Goal: Information Seeking & Learning: Find specific fact

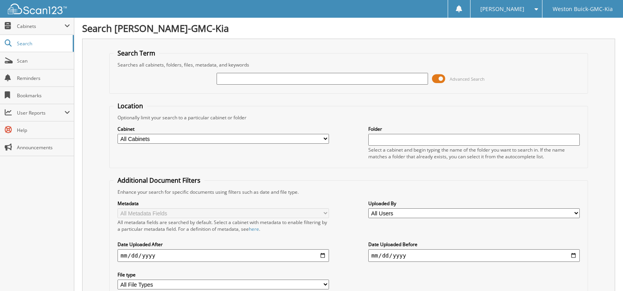
click at [232, 79] on input "text" at bounding box center [323, 79] width 212 height 12
type input "718881"
click at [326, 140] on select "All Cabinets ACCOUNTS PAYABLE DEAD DEALS PARTS INVOICE RESERVES SERVICE CONTRAC…" at bounding box center [224, 139] width 212 height 10
select select "4413"
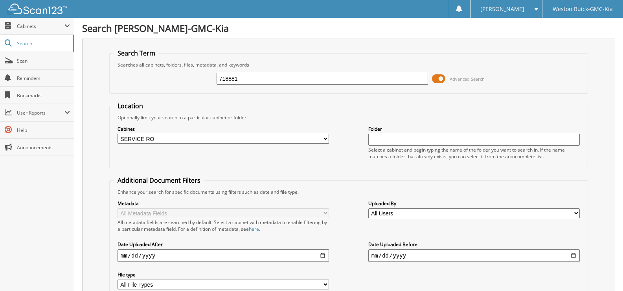
click at [118, 134] on select "All Cabinets ACCOUNTS PAYABLE DEAD DEALS PARTS INVOICE RESERVES SERVICE CONTRAC…" at bounding box center [224, 139] width 212 height 10
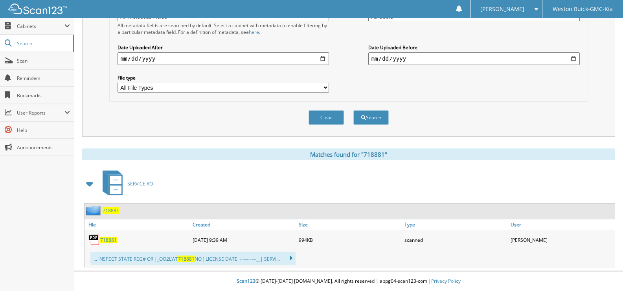
scroll to position [197, 0]
click at [106, 242] on span "718881" at bounding box center [108, 239] width 17 height 7
click at [333, 115] on button "Clear" at bounding box center [326, 117] width 35 height 15
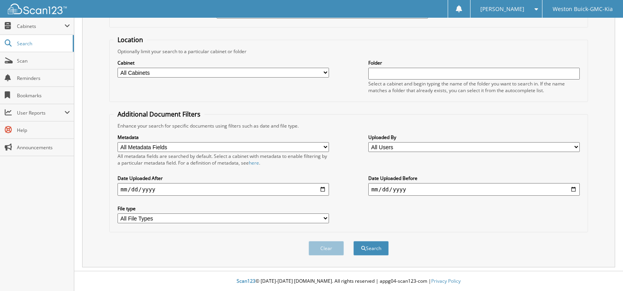
click at [327, 74] on select "All Cabinets ACCOUNTS PAYABLE DEAD DEALS PARTS INVOICE RESERVES SERVICE CONTRAC…" at bounding box center [224, 73] width 212 height 10
select select "4413"
click at [118, 68] on select "All Cabinets ACCOUNTS PAYABLE DEAD DEALS PARTS INVOICE RESERVES SERVICE CONTRAC…" at bounding box center [224, 73] width 212 height 10
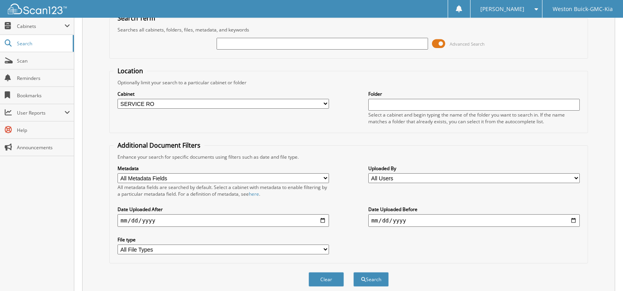
scroll to position [0, 0]
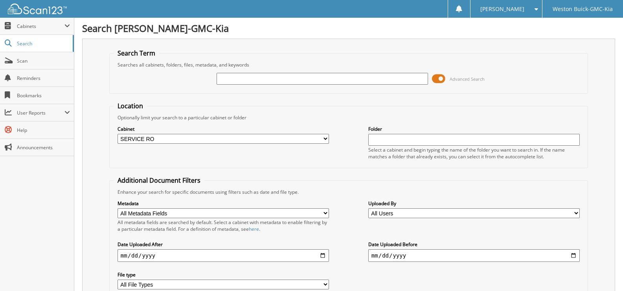
click at [230, 83] on input "text" at bounding box center [323, 79] width 212 height 12
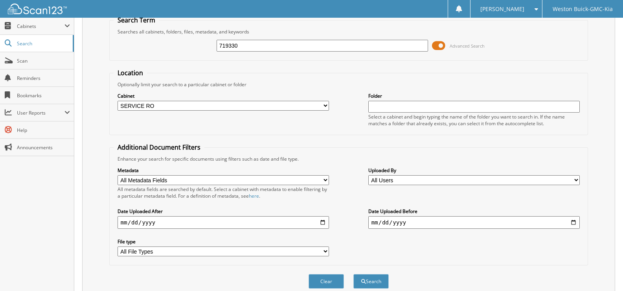
scroll to position [66, 0]
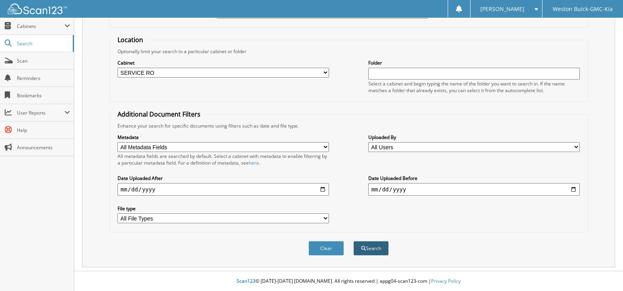
type input "719330"
click at [366, 252] on button "Search" at bounding box center [370, 248] width 35 height 15
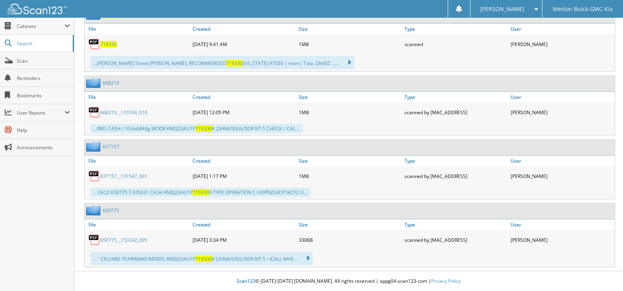
scroll to position [314, 0]
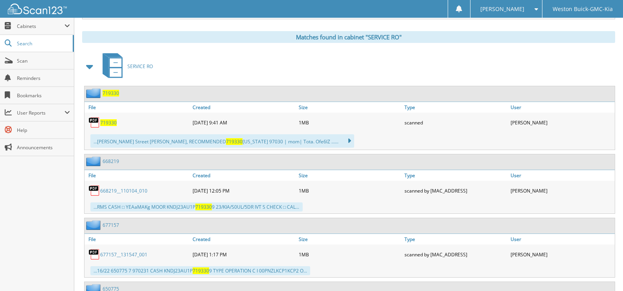
click at [108, 123] on span "719330" at bounding box center [108, 122] width 17 height 7
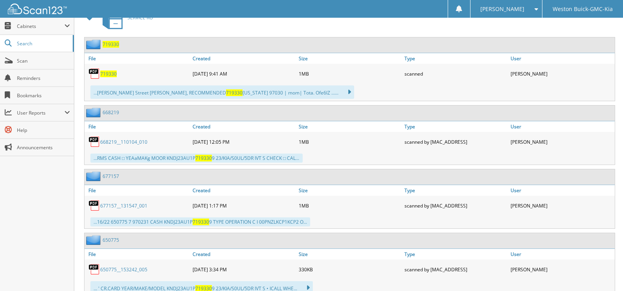
scroll to position [196, 0]
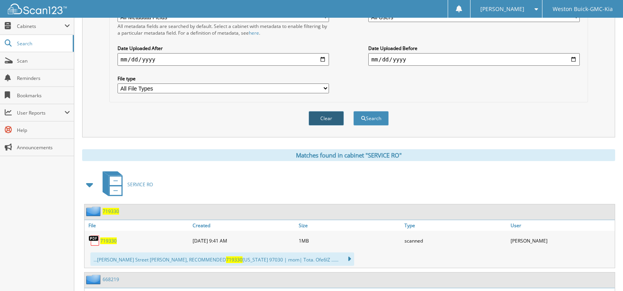
click at [329, 118] on button "Clear" at bounding box center [326, 118] width 35 height 15
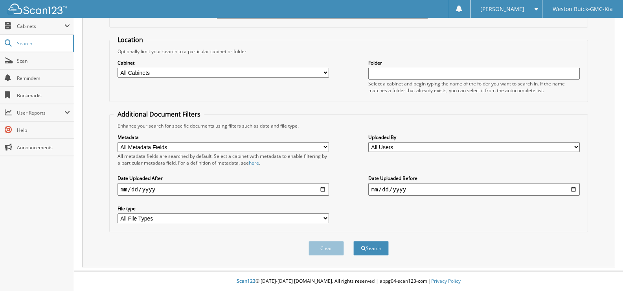
click at [327, 74] on select "All Cabinets ACCOUNTS PAYABLE DEAD DEALS PARTS INVOICE RESERVES SERVICE CONTRAC…" at bounding box center [224, 73] width 212 height 10
select select "4413"
click at [118, 68] on select "All Cabinets ACCOUNTS PAYABLE DEAD DEALS PARTS INVOICE RESERVES SERVICE CONTRAC…" at bounding box center [224, 73] width 212 height 10
click at [377, 69] on input "text" at bounding box center [474, 74] width 212 height 12
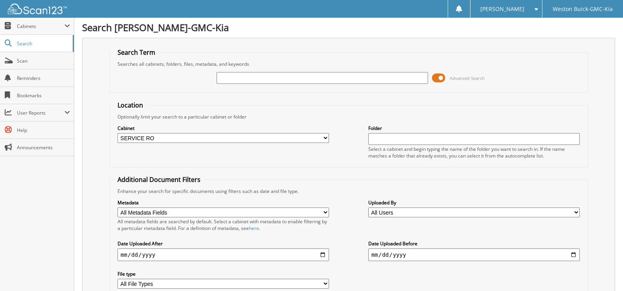
scroll to position [0, 0]
click at [252, 79] on input "text" at bounding box center [323, 79] width 212 height 12
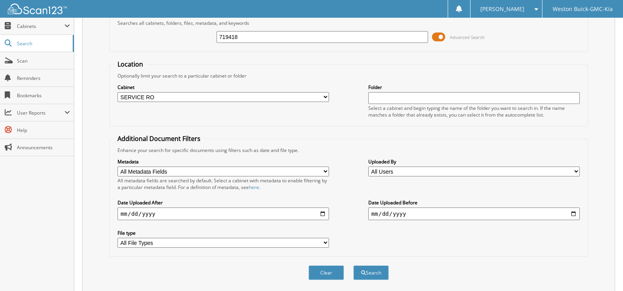
scroll to position [66, 0]
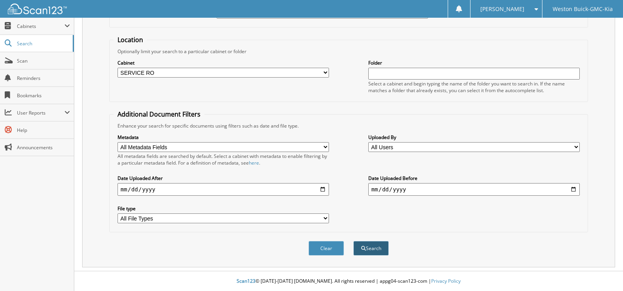
type input "719418"
click at [369, 248] on button "Search" at bounding box center [370, 248] width 35 height 15
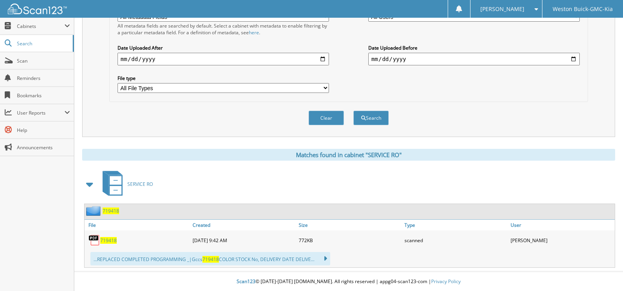
scroll to position [197, 0]
click at [111, 241] on span "719418" at bounding box center [108, 239] width 17 height 7
click at [329, 113] on button "Clear" at bounding box center [326, 117] width 35 height 15
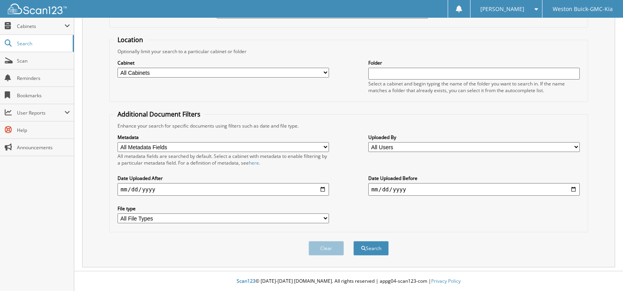
click at [325, 74] on select "All Cabinets ACCOUNTS PAYABLE DEAD DEALS PARTS INVOICE RESERVES SERVICE CONTRAC…" at bounding box center [224, 73] width 212 height 10
select select "4413"
click at [118, 68] on select "All Cabinets ACCOUNTS PAYABLE DEAD DEALS PARTS INVOICE RESERVES SERVICE CONTRAC…" at bounding box center [224, 73] width 212 height 10
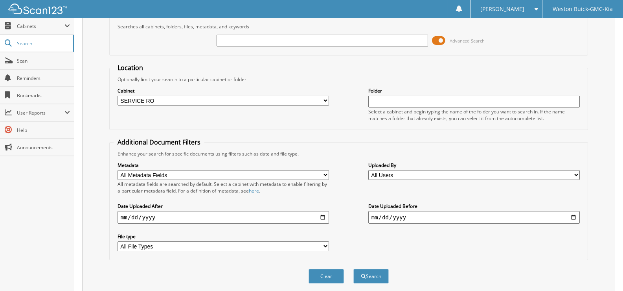
scroll to position [0, 0]
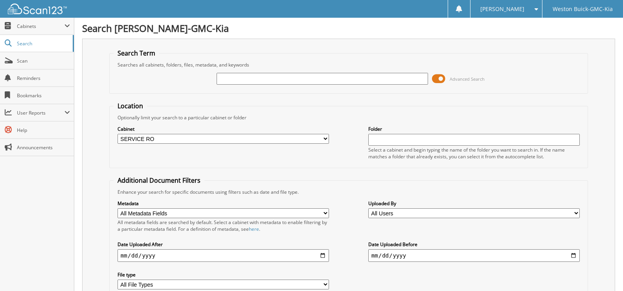
click at [245, 78] on input "text" at bounding box center [323, 79] width 212 height 12
click at [225, 78] on input "text" at bounding box center [323, 79] width 212 height 12
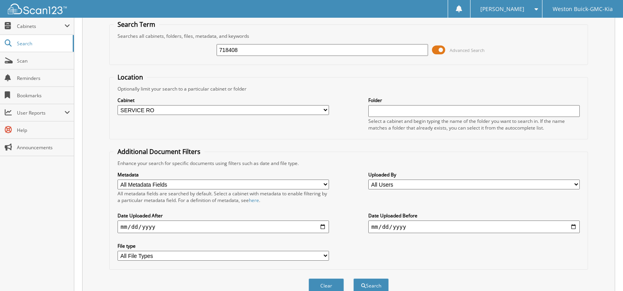
scroll to position [66, 0]
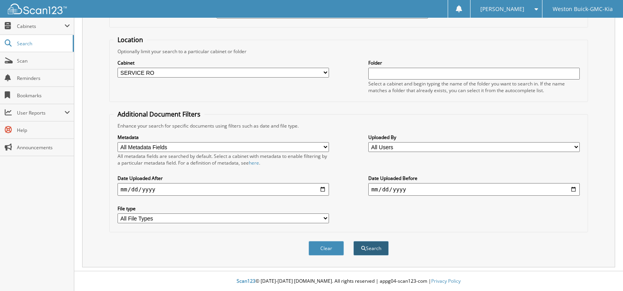
type input "718408"
click at [370, 247] on button "Search" at bounding box center [370, 248] width 35 height 15
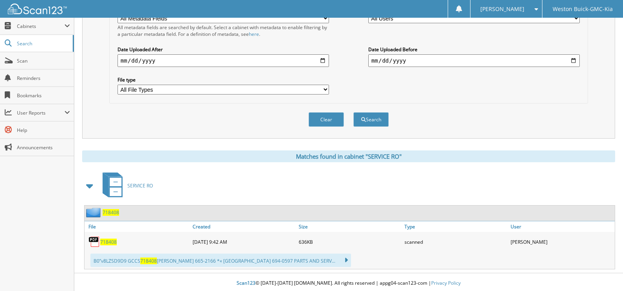
scroll to position [197, 0]
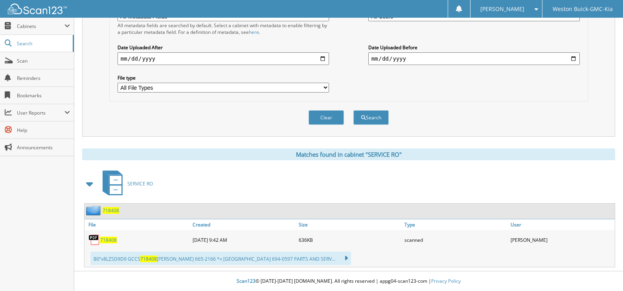
click at [109, 241] on span "718408" at bounding box center [108, 239] width 17 height 7
click at [105, 240] on span "718408" at bounding box center [108, 239] width 17 height 7
click at [332, 118] on button "Clear" at bounding box center [326, 117] width 35 height 15
select select
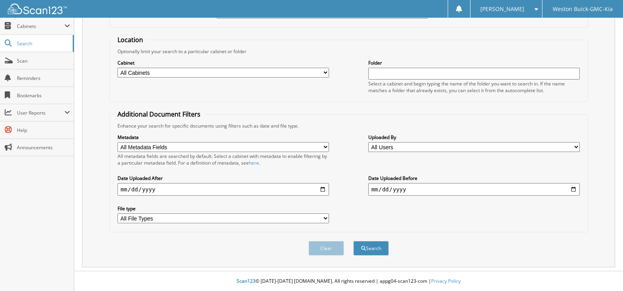
scroll to position [0, 0]
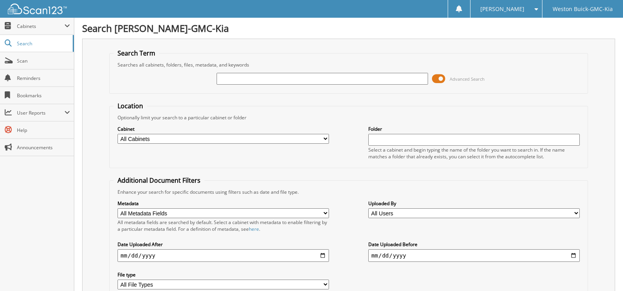
click at [248, 76] on input "text" at bounding box center [323, 79] width 212 height 12
type input "719420"
click at [323, 140] on select "All Cabinets ACCOUNTS PAYABLE DEAD DEALS PARTS INVOICE RESERVES SERVICE CONTRAC…" at bounding box center [224, 139] width 212 height 10
select select "4413"
click at [118, 134] on select "All Cabinets ACCOUNTS PAYABLE DEAD DEALS PARTS INVOICE RESERVES SERVICE CONTRAC…" at bounding box center [224, 139] width 212 height 10
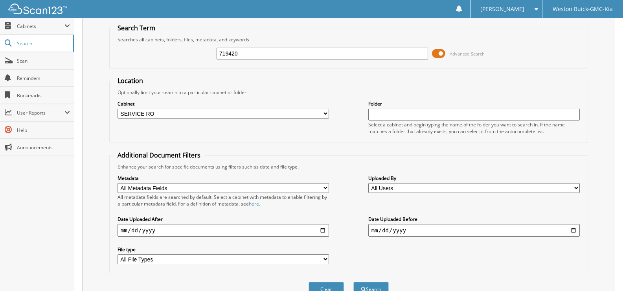
scroll to position [66, 0]
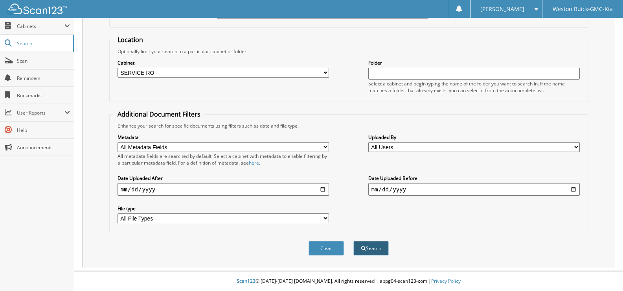
click at [370, 249] on button "Search" at bounding box center [370, 248] width 35 height 15
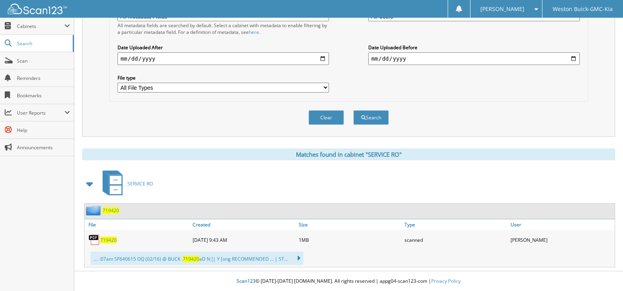
scroll to position [197, 0]
click at [110, 241] on span "719420" at bounding box center [108, 239] width 17 height 7
click at [327, 114] on button "Clear" at bounding box center [326, 117] width 35 height 15
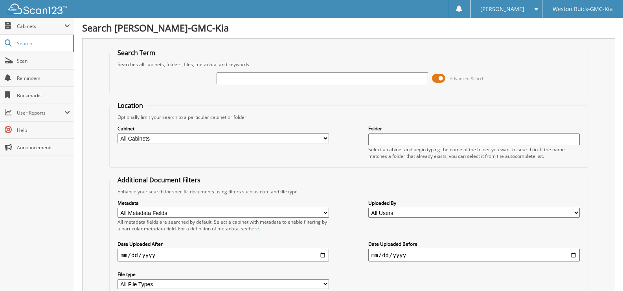
scroll to position [0, 0]
click at [326, 140] on select "All Cabinets ACCOUNTS PAYABLE DEAD DEALS PARTS INVOICE RESERVES SERVICE CONTRAC…" at bounding box center [224, 139] width 212 height 10
select select "4413"
click at [118, 134] on select "All Cabinets ACCOUNTS PAYABLE DEAD DEALS PARTS INVOICE RESERVES SERVICE CONTRAC…" at bounding box center [224, 139] width 212 height 10
click at [257, 81] on input "text" at bounding box center [323, 79] width 212 height 12
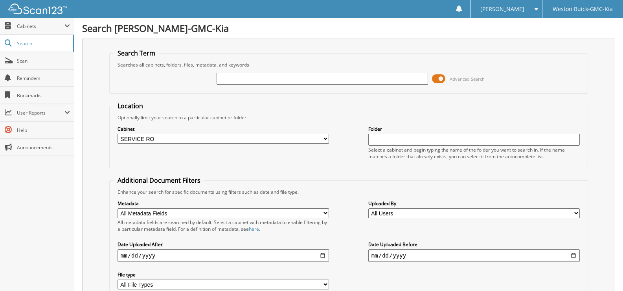
click at [256, 80] on input "text" at bounding box center [323, 79] width 212 height 12
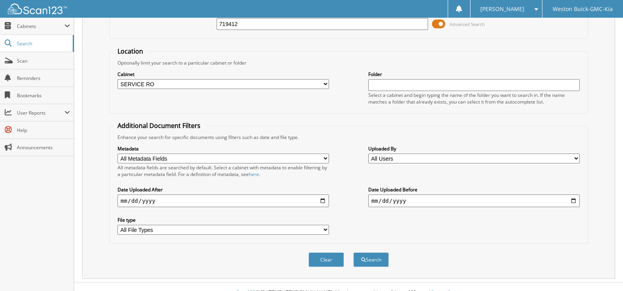
scroll to position [66, 0]
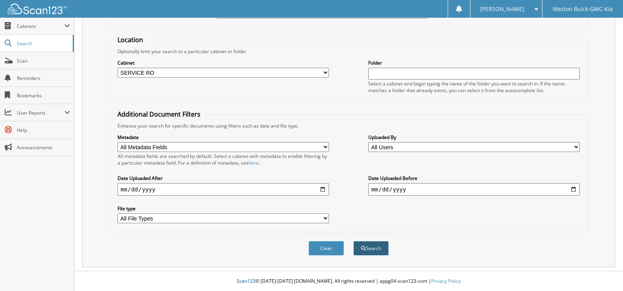
type input "719412"
click at [372, 246] on button "Search" at bounding box center [370, 248] width 35 height 15
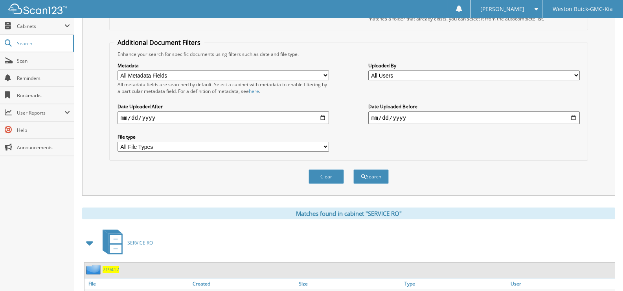
scroll to position [197, 0]
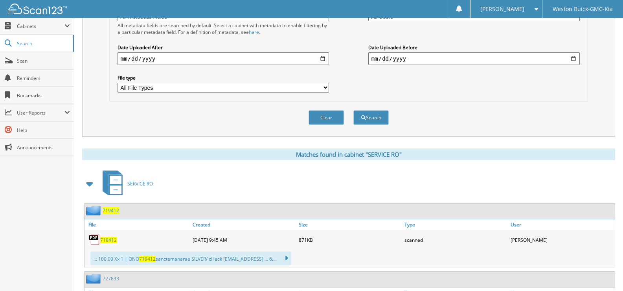
click at [110, 242] on span "719412" at bounding box center [108, 239] width 17 height 7
click at [328, 116] on button "Clear" at bounding box center [326, 117] width 35 height 15
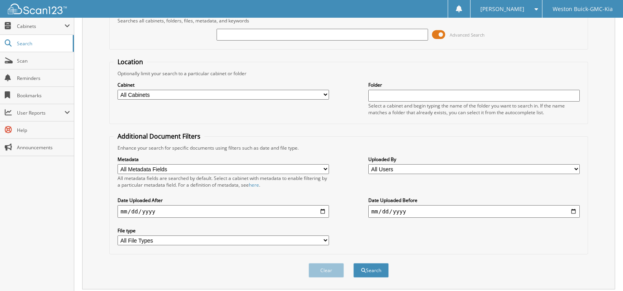
scroll to position [0, 0]
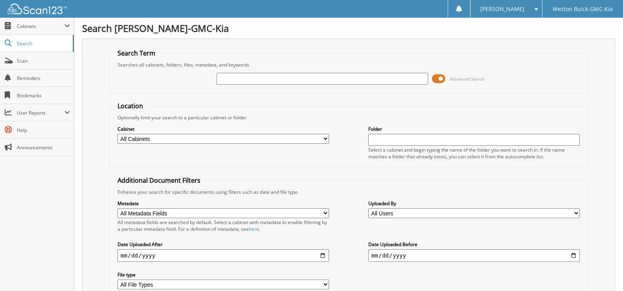
click at [322, 140] on select "All Cabinets ACCOUNTS PAYABLE DEAD DEALS PARTS INVOICE RESERVES SERVICE CONTRAC…" at bounding box center [224, 139] width 212 height 10
select select "4413"
click at [118, 134] on select "All Cabinets ACCOUNTS PAYABLE DEAD DEALS PARTS INVOICE RESERVES SERVICE CONTRAC…" at bounding box center [224, 139] width 212 height 10
click at [236, 76] on input "text" at bounding box center [323, 79] width 212 height 12
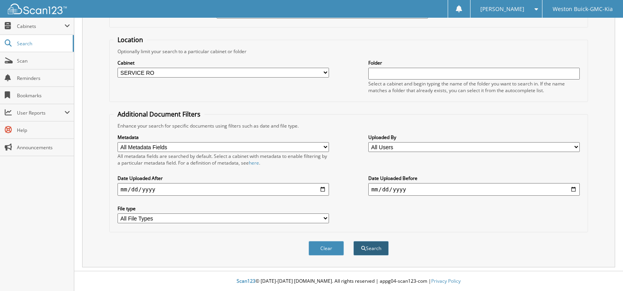
type input "719417"
click at [367, 248] on button "Search" at bounding box center [370, 248] width 35 height 15
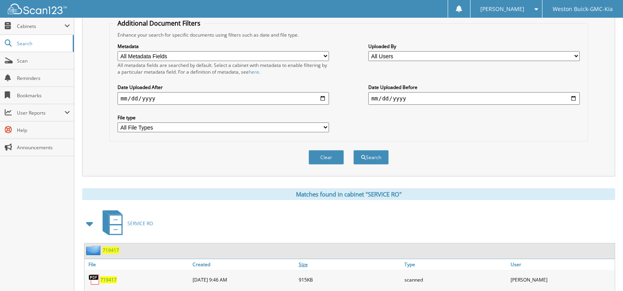
scroll to position [236, 0]
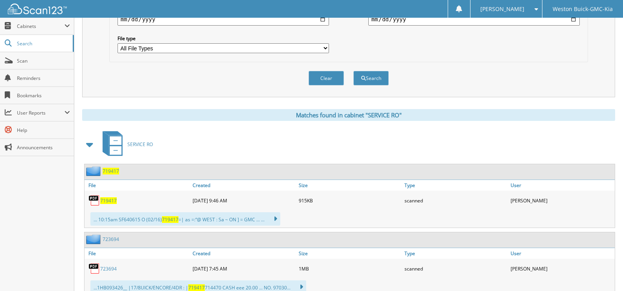
click at [110, 202] on span "719417" at bounding box center [108, 200] width 17 height 7
click at [322, 75] on button "Clear" at bounding box center [326, 78] width 35 height 15
select select
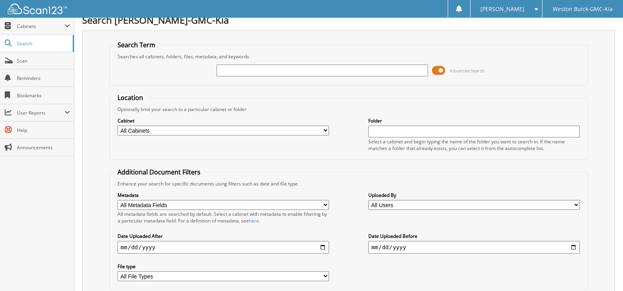
scroll to position [0, 0]
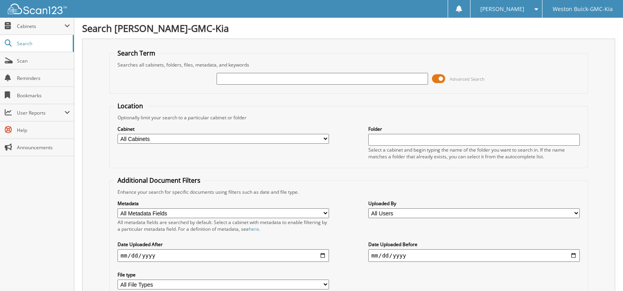
click at [228, 81] on input "text" at bounding box center [323, 79] width 212 height 12
type input "719372"
click at [326, 137] on select "All Cabinets ACCOUNTS PAYABLE DEAD DEALS PARTS INVOICE RESERVES SERVICE CONTRAC…" at bounding box center [224, 139] width 212 height 10
select select "4413"
click at [118, 134] on select "All Cabinets ACCOUNTS PAYABLE DEAD DEALS PARTS INVOICE RESERVES SERVICE CONTRAC…" at bounding box center [224, 139] width 212 height 10
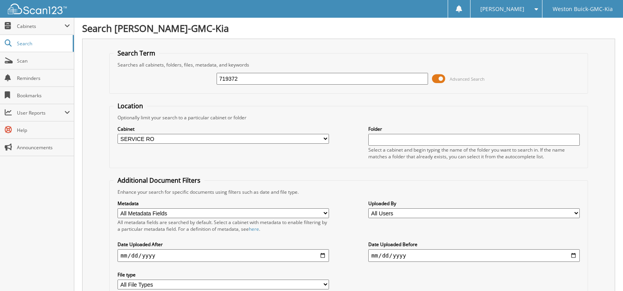
click at [393, 137] on input "text" at bounding box center [474, 140] width 212 height 12
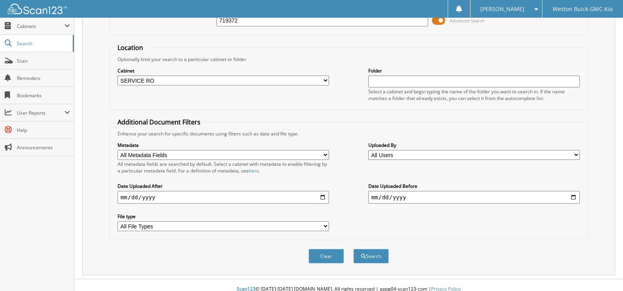
scroll to position [66, 0]
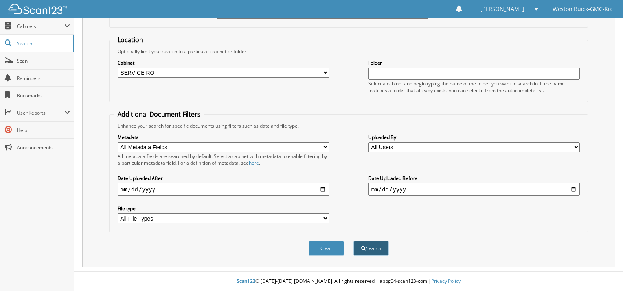
click at [375, 246] on button "Search" at bounding box center [370, 248] width 35 height 15
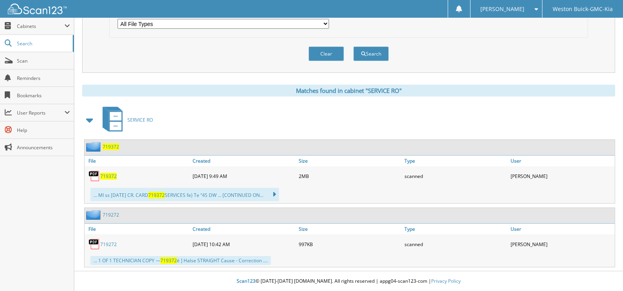
scroll to position [261, 0]
click at [109, 177] on span "719372" at bounding box center [108, 176] width 17 height 7
click at [326, 51] on button "Clear" at bounding box center [326, 53] width 35 height 15
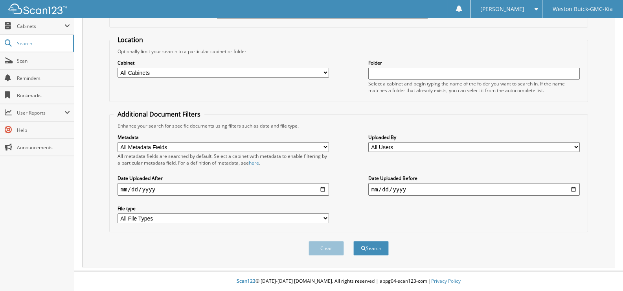
scroll to position [0, 0]
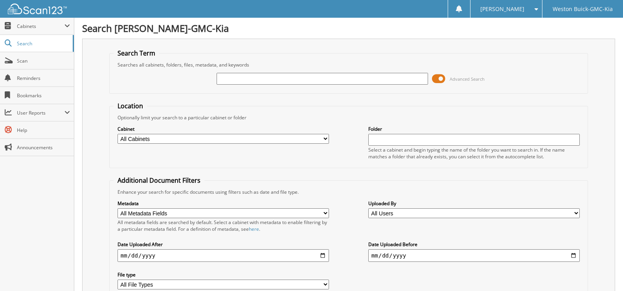
drag, startPoint x: 161, startPoint y: 138, endPoint x: 125, endPoint y: 139, distance: 36.2
click at [122, 140] on select "All Cabinets ACCOUNTS PAYABLE DEAD DEALS PARTS INVOICE RESERVES SERVICE CONTRAC…" at bounding box center [224, 139] width 212 height 10
select select "4413"
click at [118, 134] on select "All Cabinets ACCOUNTS PAYABLE DEAD DEALS PARTS INVOICE RESERVES SERVICE CONTRAC…" at bounding box center [224, 139] width 212 height 10
click at [278, 82] on input "text" at bounding box center [323, 79] width 212 height 12
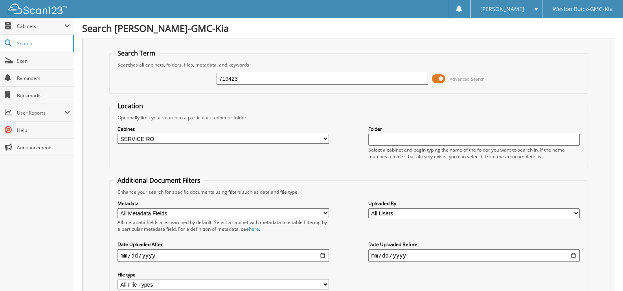
type input "719423"
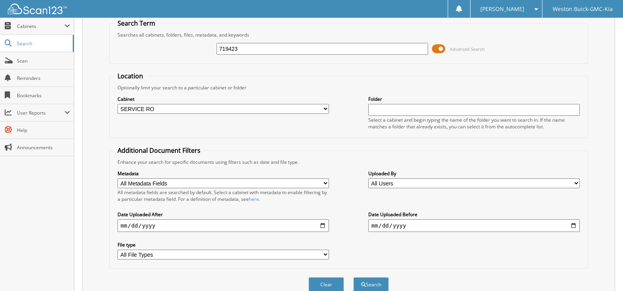
scroll to position [79, 0]
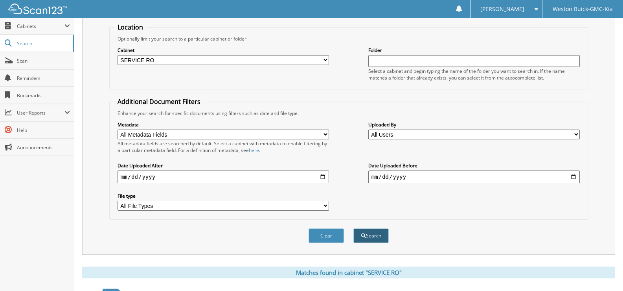
click at [372, 235] on button "Search" at bounding box center [370, 235] width 35 height 15
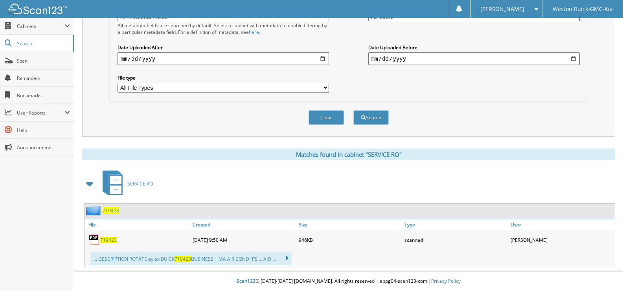
scroll to position [197, 0]
click at [110, 238] on span "719423" at bounding box center [108, 239] width 17 height 7
click at [330, 118] on button "Clear" at bounding box center [326, 117] width 35 height 15
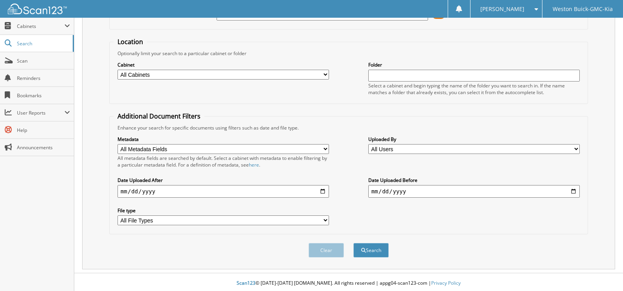
scroll to position [0, 0]
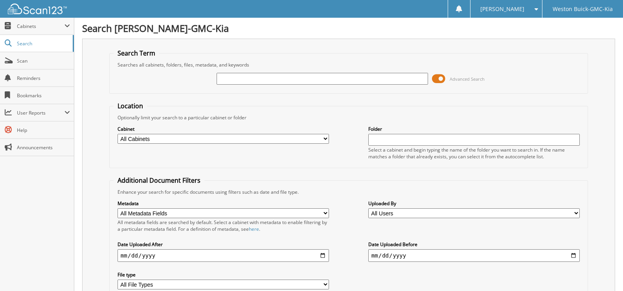
click at [327, 139] on select "All Cabinets ACCOUNTS PAYABLE DEAD DEALS PARTS INVOICE RESERVES SERVICE CONTRAC…" at bounding box center [224, 139] width 212 height 10
select select "4413"
click at [118, 134] on select "All Cabinets ACCOUNTS PAYABLE DEAD DEALS PARTS INVOICE RESERVES SERVICE CONTRAC…" at bounding box center [224, 139] width 212 height 10
click at [258, 78] on input "text" at bounding box center [323, 79] width 212 height 12
click at [237, 79] on input "text" at bounding box center [323, 79] width 212 height 12
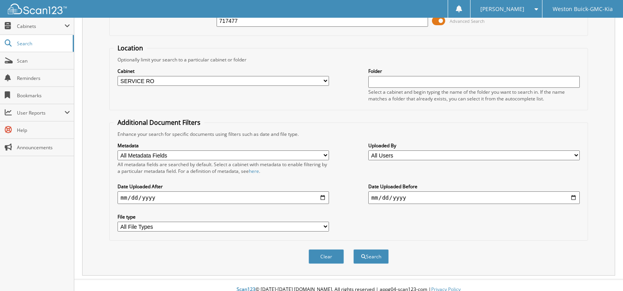
scroll to position [66, 0]
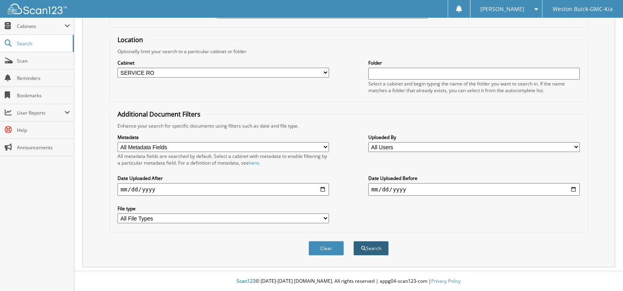
type input "717477"
click at [377, 247] on button "Search" at bounding box center [370, 248] width 35 height 15
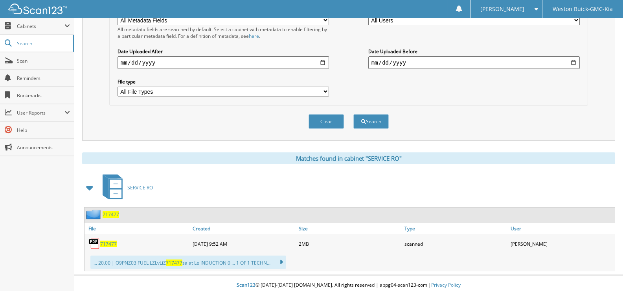
scroll to position [197, 0]
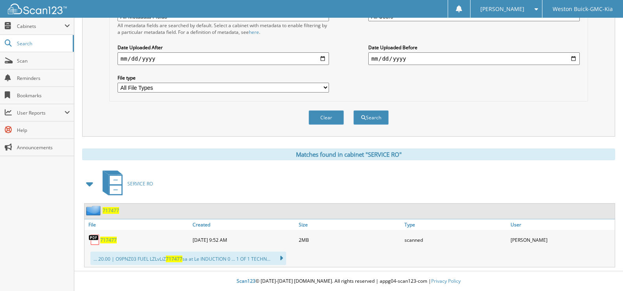
click at [104, 241] on span "717477" at bounding box center [108, 239] width 17 height 7
click at [320, 119] on button "Clear" at bounding box center [326, 117] width 35 height 15
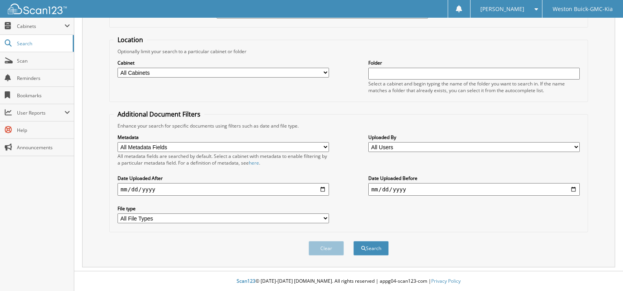
click at [315, 72] on select "All Cabinets ACCOUNTS PAYABLE DEAD DEALS PARTS INVOICE RESERVES SERVICE CONTRAC…" at bounding box center [224, 73] width 212 height 10
select select "4413"
click at [118, 68] on select "All Cabinets ACCOUNTS PAYABLE DEAD DEALS PARTS INVOICE RESERVES SERVICE CONTRAC…" at bounding box center [224, 73] width 212 height 10
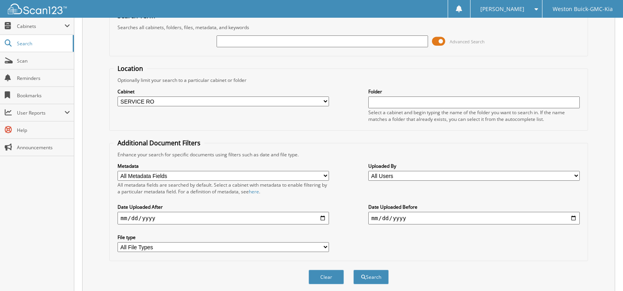
scroll to position [0, 0]
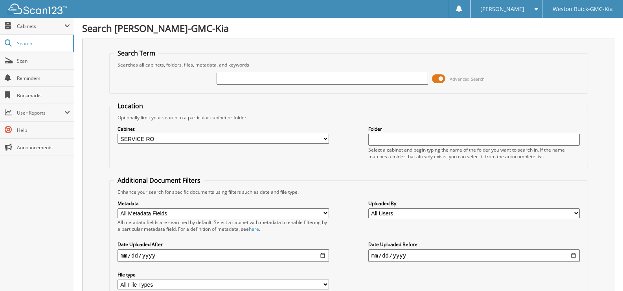
click at [234, 82] on input "text" at bounding box center [323, 79] width 212 height 12
type input "719401"
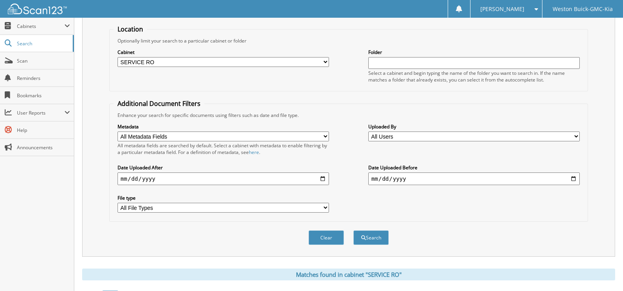
scroll to position [79, 0]
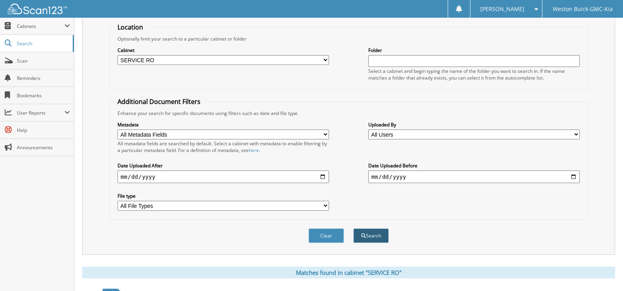
click at [373, 234] on button "Search" at bounding box center [370, 235] width 35 height 15
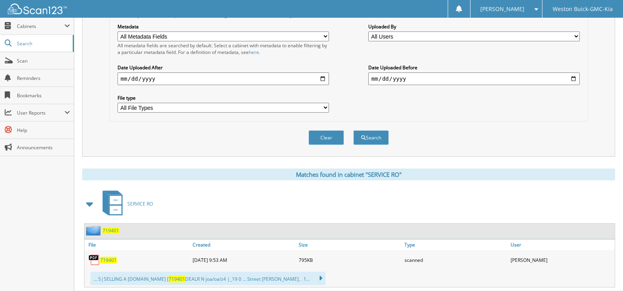
scroll to position [197, 0]
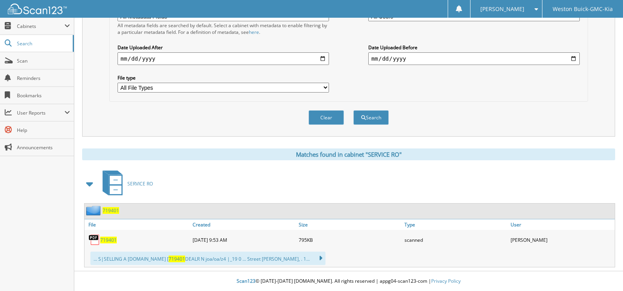
click at [107, 239] on span "719401" at bounding box center [108, 239] width 17 height 7
click at [331, 117] on button "Clear" at bounding box center [326, 117] width 35 height 15
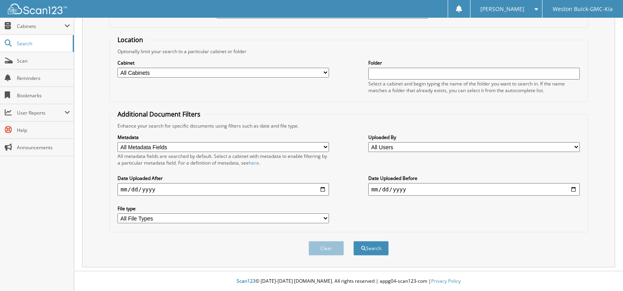
click at [327, 73] on select "All Cabinets ACCOUNTS PAYABLE DEAD DEALS PARTS INVOICE RESERVES SERVICE CONTRAC…" at bounding box center [224, 73] width 212 height 10
select select "4413"
click at [118, 68] on select "All Cabinets ACCOUNTS PAYABLE DEAD DEALS PARTS INVOICE RESERVES SERVICE CONTRAC…" at bounding box center [224, 73] width 212 height 10
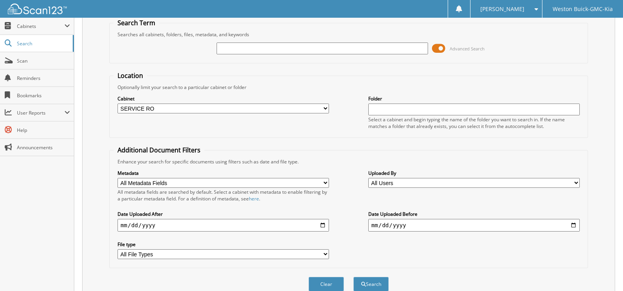
scroll to position [0, 0]
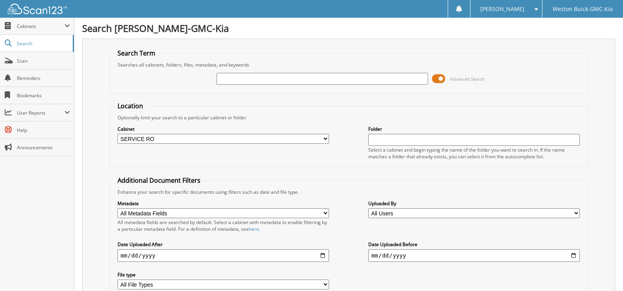
click at [234, 80] on input "text" at bounding box center [323, 79] width 212 height 12
type input "719402"
click at [372, 139] on input "text" at bounding box center [474, 140] width 212 height 12
click at [408, 140] on input "719402" at bounding box center [474, 140] width 212 height 12
type input "719402"
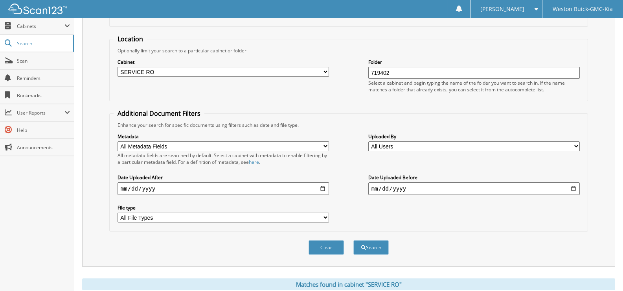
scroll to position [39, 0]
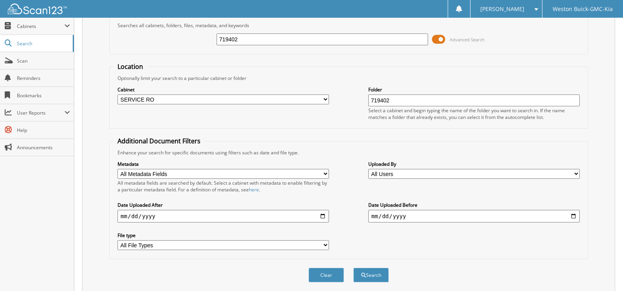
click at [267, 42] on input "719402" at bounding box center [323, 39] width 212 height 12
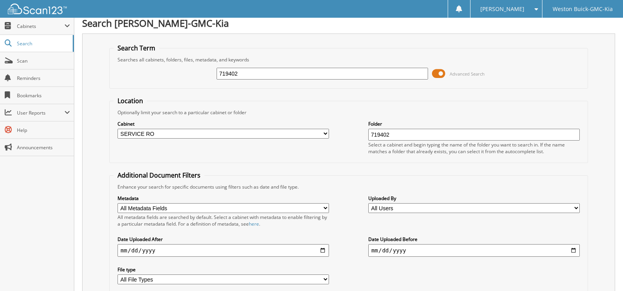
scroll to position [0, 0]
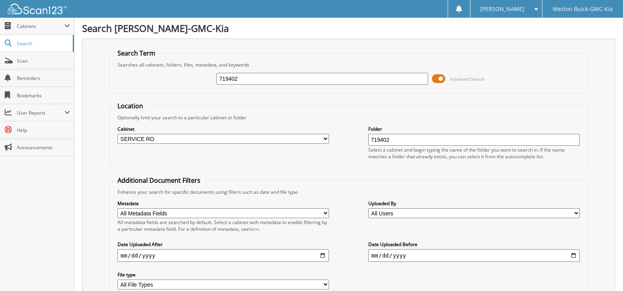
click at [276, 138] on select "All Cabinets ACCOUNTS PAYABLE DEAD DEALS PARTS INVOICE RESERVES SERVICE CONTRAC…" at bounding box center [224, 139] width 212 height 10
click at [118, 134] on select "All Cabinets ACCOUNTS PAYABLE DEAD DEALS PARTS INVOICE RESERVES SERVICE CONTRAC…" at bounding box center [224, 139] width 212 height 10
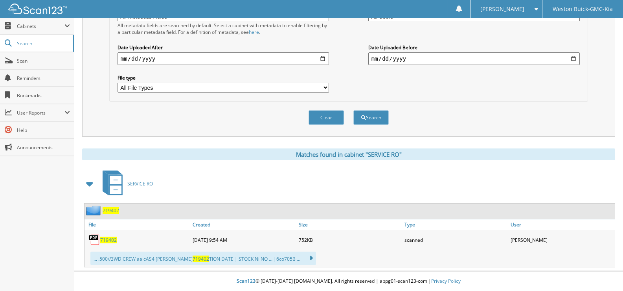
scroll to position [197, 0]
click at [106, 240] on span "719402" at bounding box center [108, 239] width 17 height 7
click at [325, 114] on button "Clear" at bounding box center [326, 117] width 35 height 15
select select
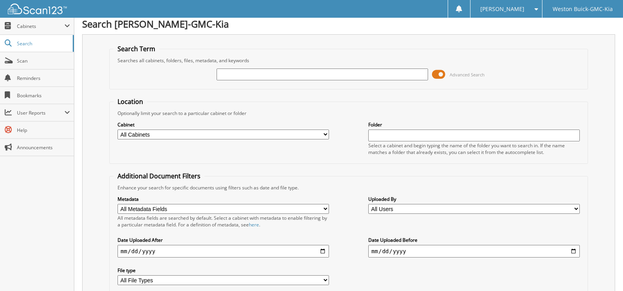
scroll to position [0, 0]
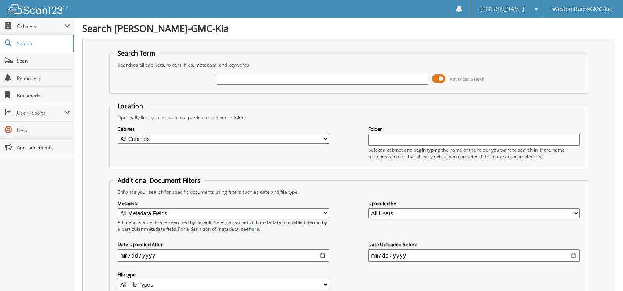
click at [251, 81] on input "text" at bounding box center [323, 79] width 212 height 12
click at [172, 137] on select "All Cabinets ACCOUNTS PAYABLE DEAD DEALS PARTS INVOICE RESERVES SERVICE CONTRAC…" at bounding box center [224, 139] width 212 height 10
select select "4413"
click at [118, 134] on select "All Cabinets ACCOUNTS PAYABLE DEAD DEALS PARTS INVOICE RESERVES SERVICE CONTRAC…" at bounding box center [224, 139] width 212 height 10
drag, startPoint x: 207, startPoint y: 164, endPoint x: 345, endPoint y: 77, distance: 162.7
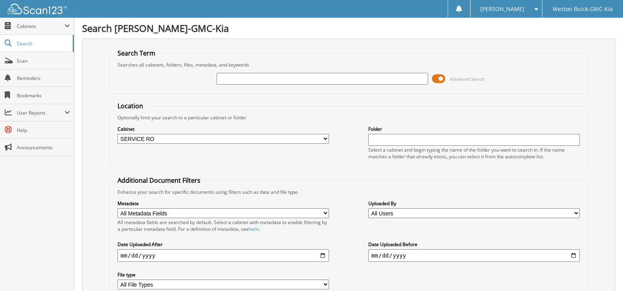
click at [345, 77] on input "text" at bounding box center [323, 79] width 212 height 12
click at [242, 80] on input "text" at bounding box center [323, 79] width 212 height 12
type input "719403"
click at [519, 14] on div "[PERSON_NAME]" at bounding box center [507, 9] width 64 height 18
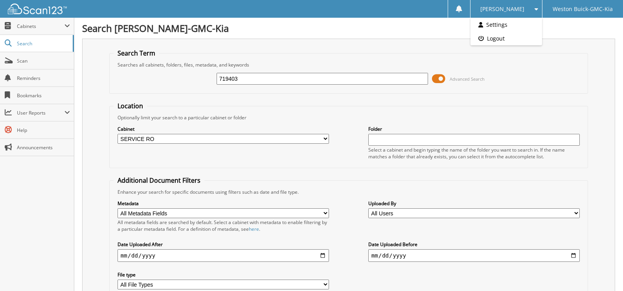
click at [546, 29] on h1 "Search [PERSON_NAME]-GMC-Kia" at bounding box center [348, 28] width 533 height 13
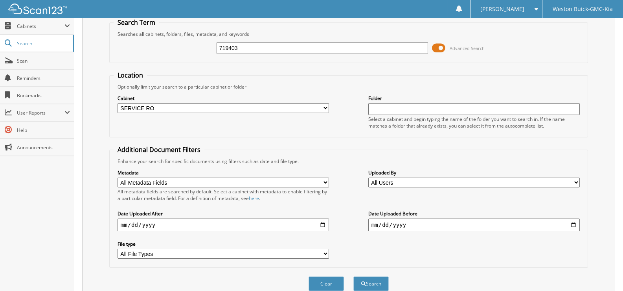
scroll to position [118, 0]
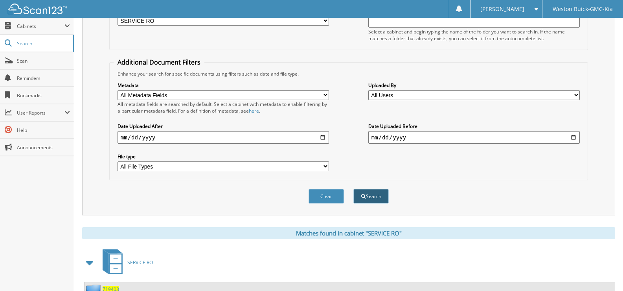
click at [369, 195] on button "Search" at bounding box center [370, 196] width 35 height 15
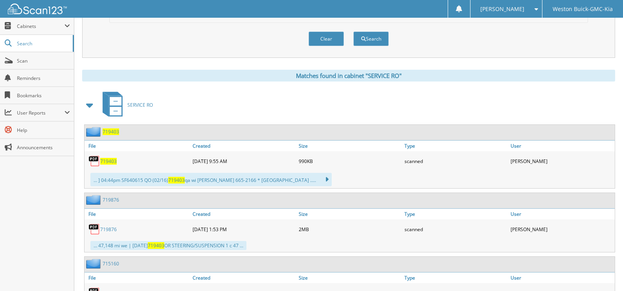
scroll to position [315, 0]
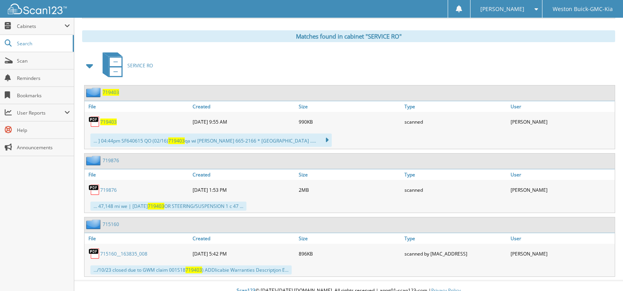
click at [113, 127] on div "719403" at bounding box center [138, 122] width 106 height 16
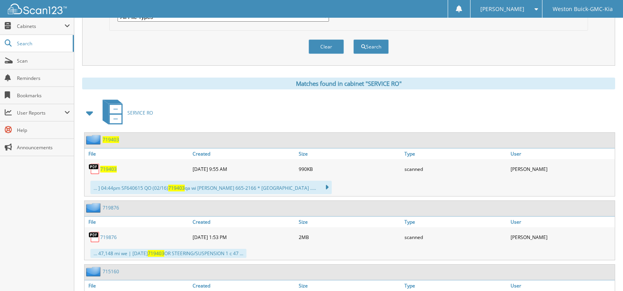
scroll to position [275, 0]
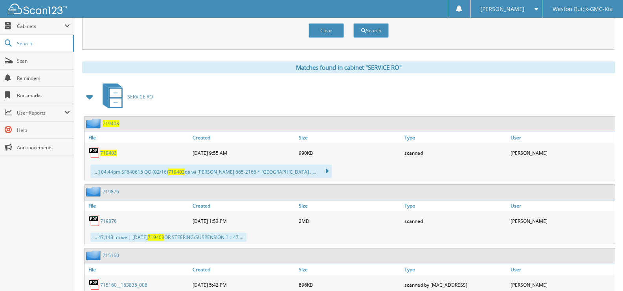
scroll to position [167, 0]
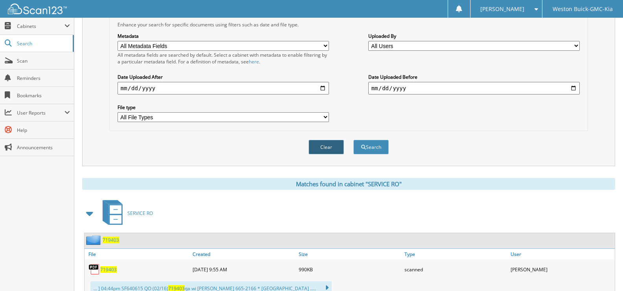
click at [331, 147] on button "Clear" at bounding box center [326, 147] width 35 height 15
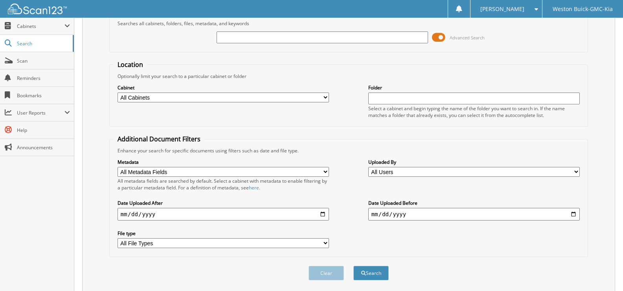
scroll to position [27, 0]
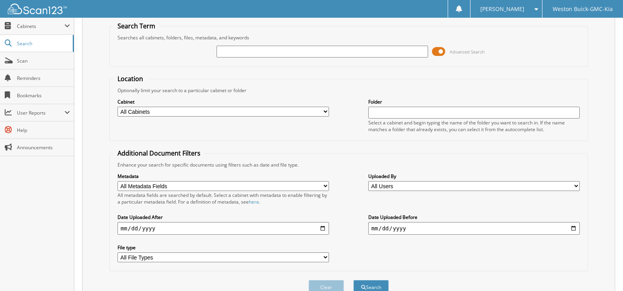
click at [322, 114] on select "All Cabinets ACCOUNTS PAYABLE DEAD DEALS PARTS INVOICE RESERVES SERVICE CONTRAC…" at bounding box center [224, 112] width 212 height 10
select select "4413"
click at [118, 107] on select "All Cabinets ACCOUNTS PAYABLE DEAD DEALS PARTS INVOICE RESERVES SERVICE CONTRAC…" at bounding box center [224, 112] width 212 height 10
drag, startPoint x: 221, startPoint y: 111, endPoint x: 274, endPoint y: 55, distance: 77.6
click at [274, 55] on input "text" at bounding box center [323, 52] width 212 height 12
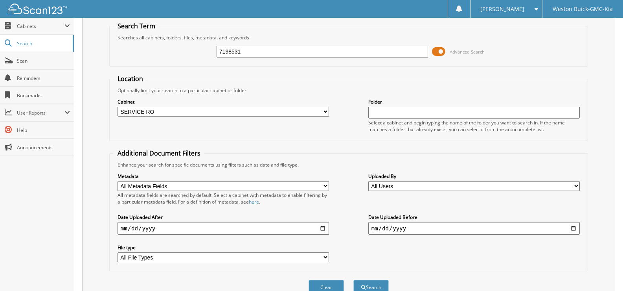
type input "7198531"
click at [353, 280] on button "Search" at bounding box center [370, 287] width 35 height 15
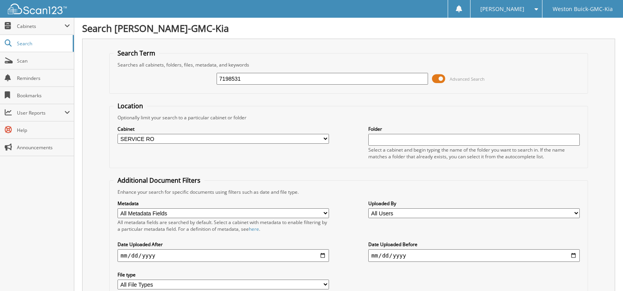
click at [228, 75] on input "7198531" at bounding box center [323, 79] width 212 height 12
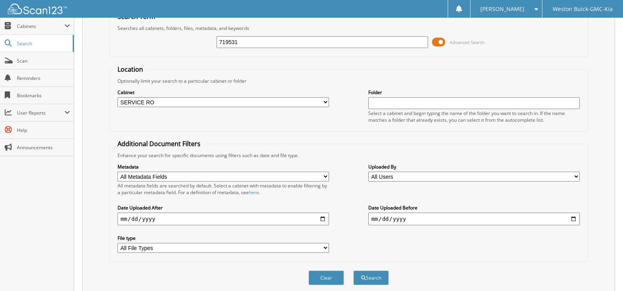
scroll to position [79, 0]
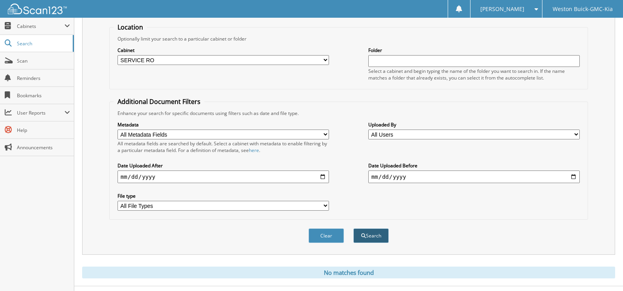
type input "719531"
click at [367, 237] on button "Search" at bounding box center [370, 235] width 35 height 15
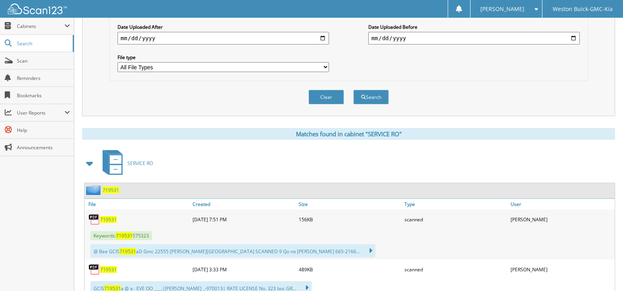
scroll to position [236, 0]
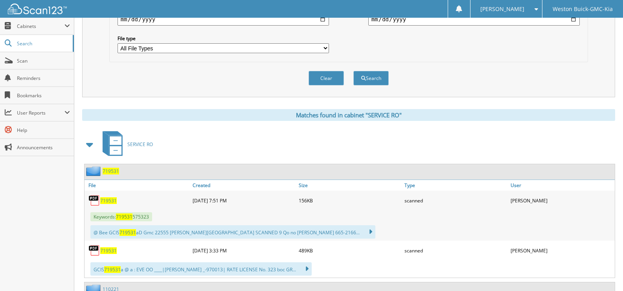
drag, startPoint x: 110, startPoint y: 224, endPoint x: 97, endPoint y: 191, distance: 35.3
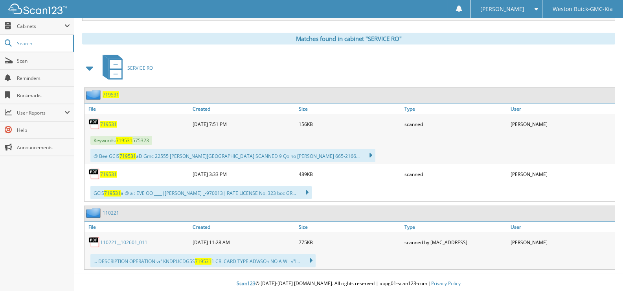
scroll to position [315, 0]
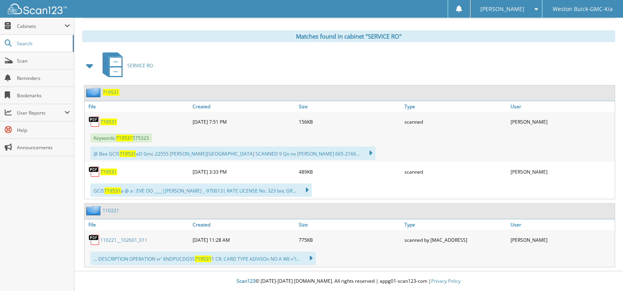
click at [113, 172] on span "719531" at bounding box center [108, 171] width 17 height 7
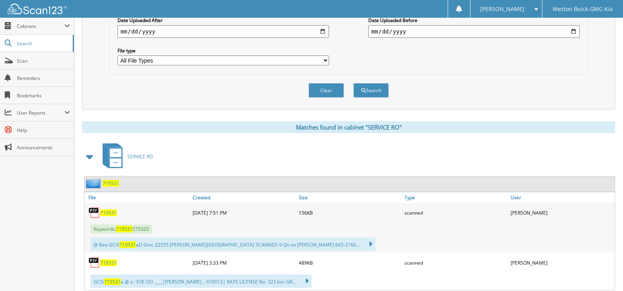
scroll to position [197, 0]
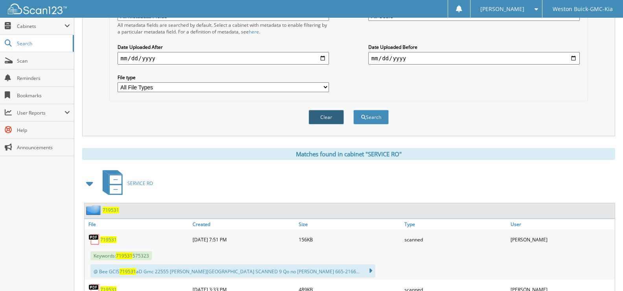
click at [320, 118] on button "Clear" at bounding box center [326, 117] width 35 height 15
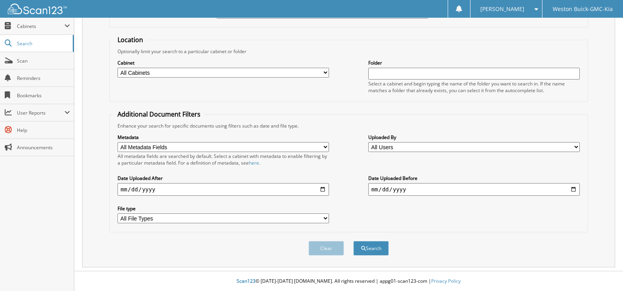
click at [173, 145] on select "All Metadata Fields Last Name First Name RO Date Work Phone Home Phone Stock No…" at bounding box center [224, 147] width 212 height 10
click at [329, 72] on select "All Cabinets ACCOUNTS PAYABLE DEAD DEALS PARTS INVOICE RESERVES SERVICE CONTRAC…" at bounding box center [224, 73] width 212 height 10
select select "4413"
click at [118, 68] on select "All Cabinets ACCOUNTS PAYABLE DEAD DEALS PARTS INVOICE RESERVES SERVICE CONTRAC…" at bounding box center [224, 73] width 212 height 10
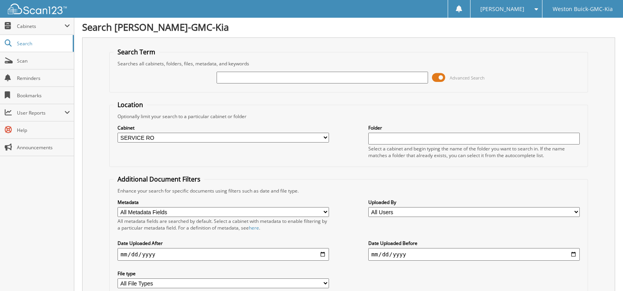
scroll to position [0, 0]
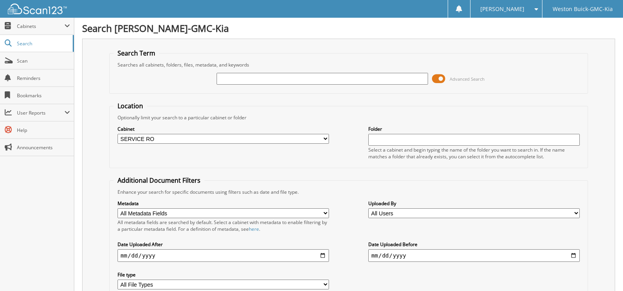
click at [276, 75] on input "text" at bounding box center [323, 79] width 212 height 12
type input "719516"
drag, startPoint x: 410, startPoint y: 97, endPoint x: 224, endPoint y: 138, distance: 190.6
click at [224, 138] on select "All Cabinets ACCOUNTS PAYABLE DEAD DEALS PARTS INVOICE RESERVES SERVICE CONTRAC…" at bounding box center [224, 139] width 212 height 10
click at [118, 134] on select "All Cabinets ACCOUNTS PAYABLE DEAD DEALS PARTS INVOICE RESERVES SERVICE CONTRAC…" at bounding box center [224, 139] width 212 height 10
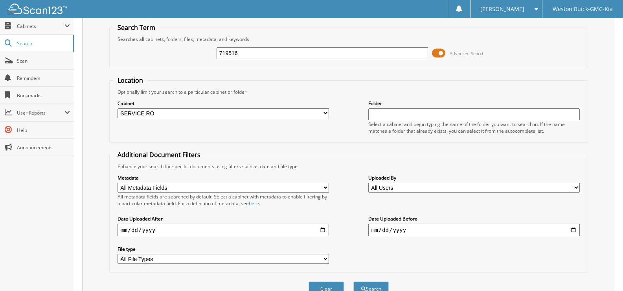
scroll to position [39, 0]
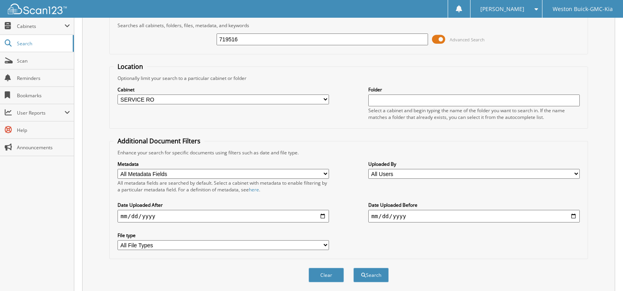
click at [407, 42] on input "719516" at bounding box center [323, 39] width 212 height 12
click at [381, 45] on input "719516" at bounding box center [323, 39] width 212 height 12
click at [383, 103] on input "text" at bounding box center [474, 100] width 212 height 12
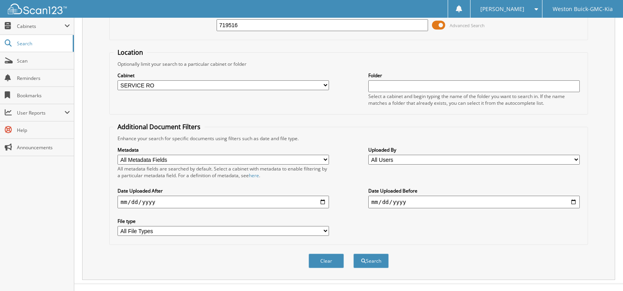
scroll to position [66, 0]
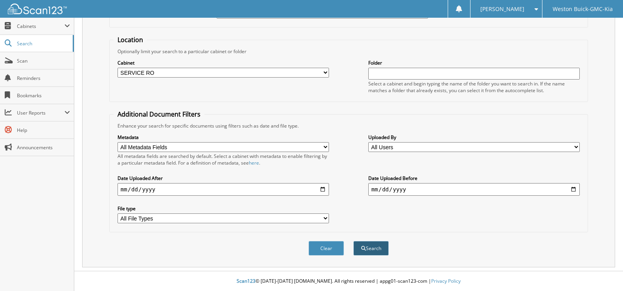
click at [374, 244] on button "Search" at bounding box center [370, 248] width 35 height 15
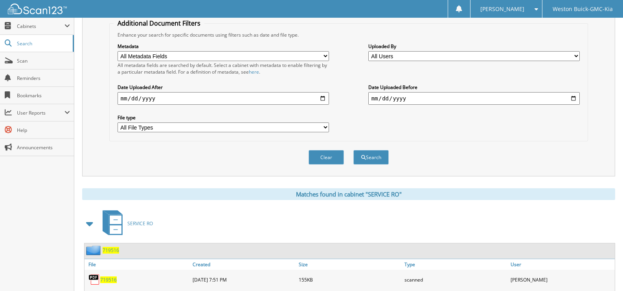
scroll to position [157, 0]
click at [103, 281] on span "719516" at bounding box center [108, 279] width 17 height 7
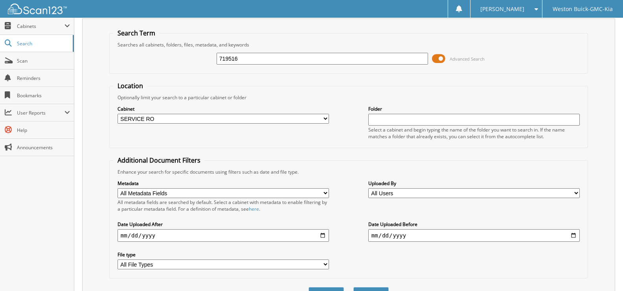
scroll to position [0, 0]
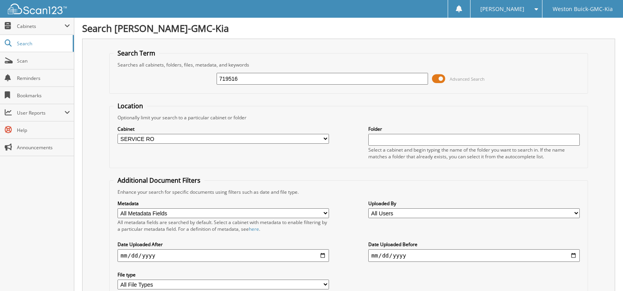
drag, startPoint x: 238, startPoint y: 77, endPoint x: 208, endPoint y: 81, distance: 30.5
click at [208, 81] on div "719516 Advanced Search" at bounding box center [349, 78] width 470 height 21
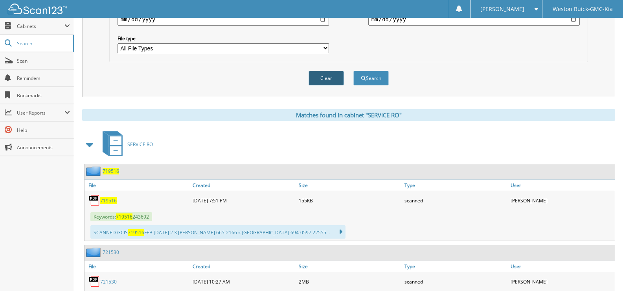
type input "719"
click at [323, 80] on button "Clear" at bounding box center [326, 78] width 35 height 15
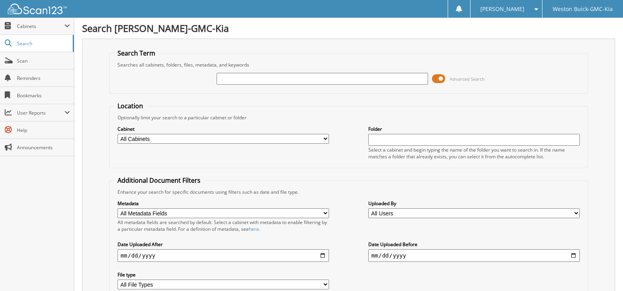
click at [315, 77] on input "text" at bounding box center [323, 79] width 212 height 12
click at [317, 79] on input "text" at bounding box center [323, 79] width 212 height 12
click at [318, 81] on input "text" at bounding box center [323, 79] width 212 height 12
drag, startPoint x: 194, startPoint y: 136, endPoint x: 180, endPoint y: 137, distance: 14.6
click at [180, 137] on select "All Cabinets ACCOUNTS PAYABLE DEAD DEALS PARTS INVOICE RESERVES SERVICE CONTRAC…" at bounding box center [224, 139] width 212 height 10
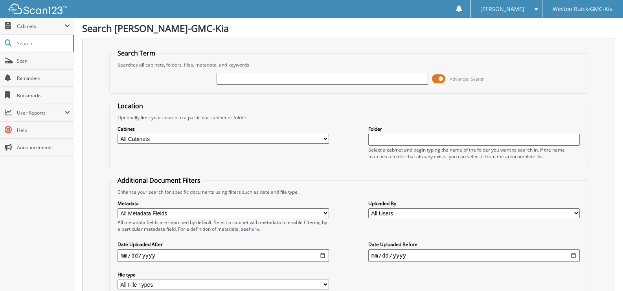
select select "4643"
click at [118, 134] on select "All Cabinets ACCOUNTS PAYABLE DEAD DEALS PARTS INVOICE RESERVES SERVICE CONTRAC…" at bounding box center [224, 139] width 212 height 10
click at [229, 80] on input "text" at bounding box center [323, 79] width 212 height 12
click at [312, 81] on input "719157" at bounding box center [323, 79] width 212 height 12
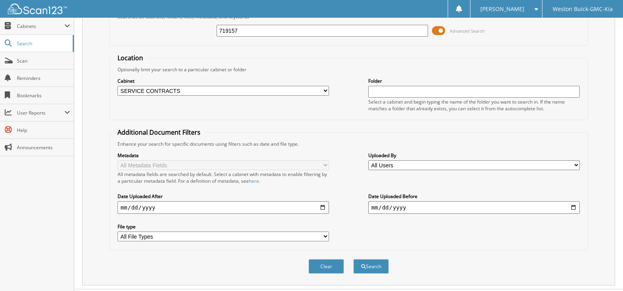
scroll to position [66, 0]
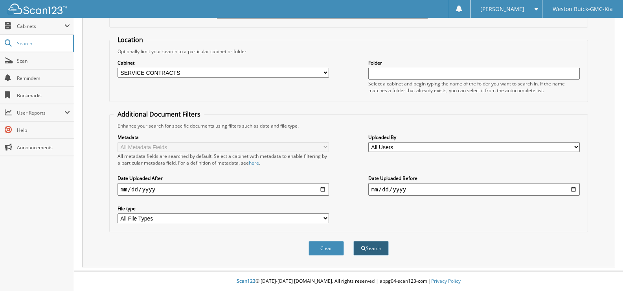
type input "719157"
click at [364, 243] on button "Search" at bounding box center [370, 248] width 35 height 15
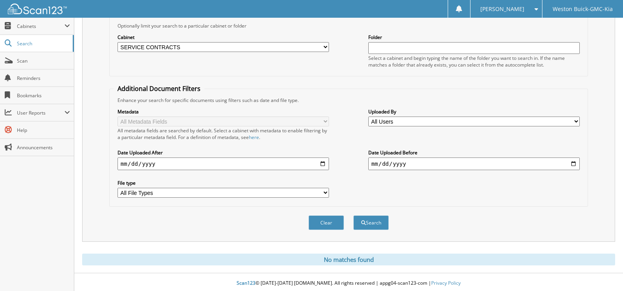
scroll to position [94, 0]
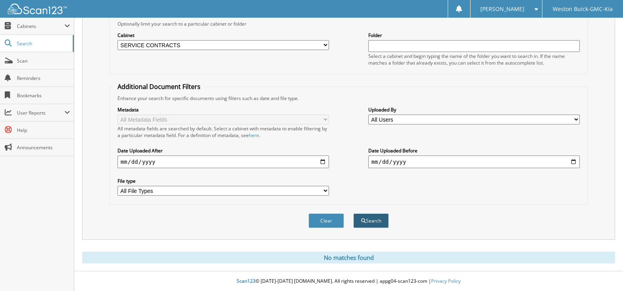
click at [365, 220] on button "Search" at bounding box center [370, 220] width 35 height 15
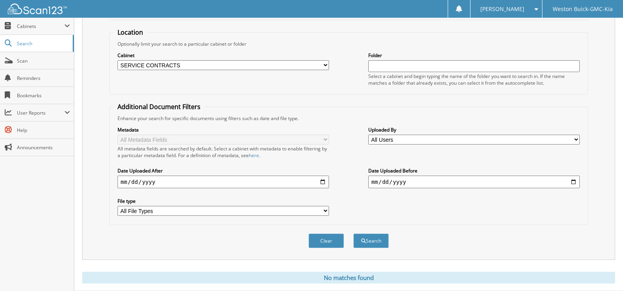
scroll to position [94, 0]
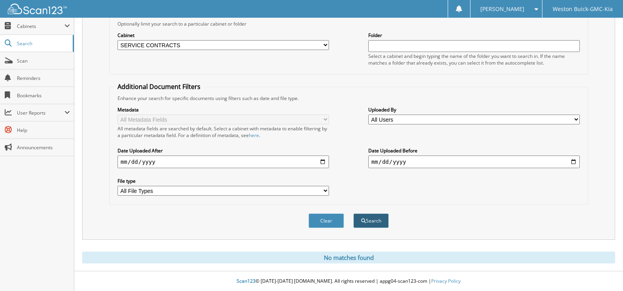
click at [376, 219] on button "Search" at bounding box center [370, 220] width 35 height 15
click at [371, 221] on button "Search" at bounding box center [370, 220] width 35 height 15
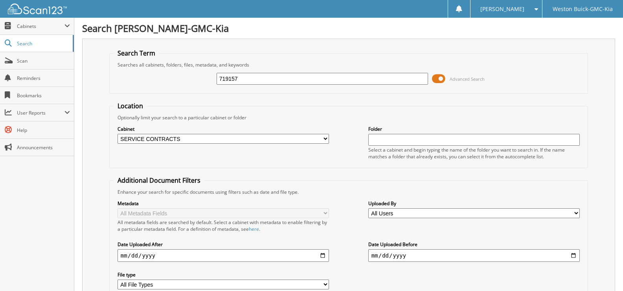
click at [186, 138] on select "All Cabinets ACCOUNTS PAYABLE DEAD DEALS PARTS INVOICE RESERVES SERVICE CONTRAC…" at bounding box center [224, 139] width 212 height 10
select select "4413"
click at [118, 134] on select "All Cabinets ACCOUNTS PAYABLE DEAD DEALS PARTS INVOICE RESERVES SERVICE CONTRAC…" at bounding box center [224, 139] width 212 height 10
click at [396, 83] on input "719157" at bounding box center [323, 79] width 212 height 12
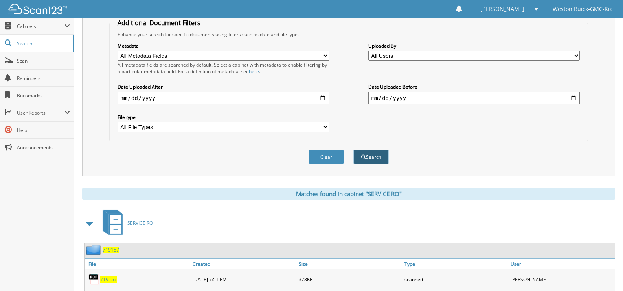
scroll to position [236, 0]
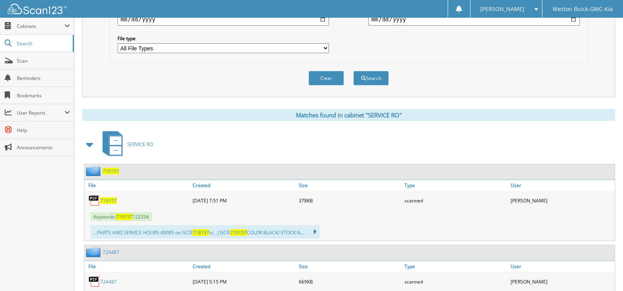
click at [102, 201] on span "719157" at bounding box center [108, 200] width 17 height 7
click at [326, 78] on button "Clear" at bounding box center [326, 78] width 35 height 15
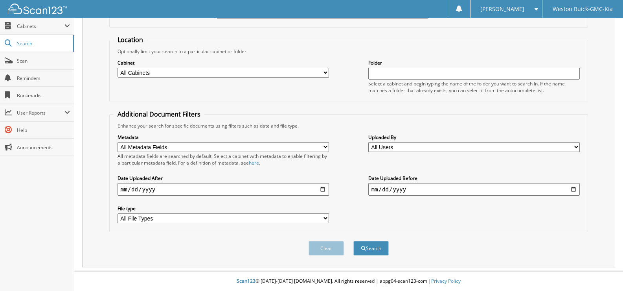
click at [281, 75] on select "All Cabinets ACCOUNTS PAYABLE DEAD DEALS PARTS INVOICE RESERVES SERVICE CONTRAC…" at bounding box center [224, 73] width 212 height 10
select select "4413"
click at [118, 68] on select "All Cabinets ACCOUNTS PAYABLE DEAD DEALS PARTS INVOICE RESERVES SERVICE CONTRAC…" at bounding box center [224, 73] width 212 height 10
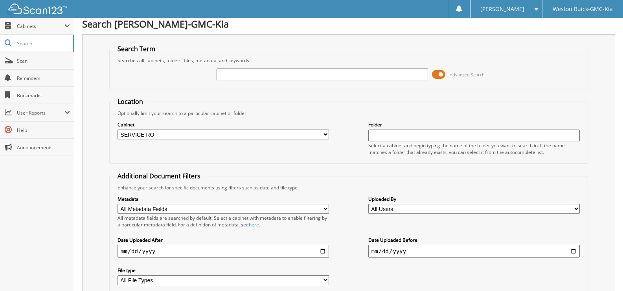
scroll to position [0, 0]
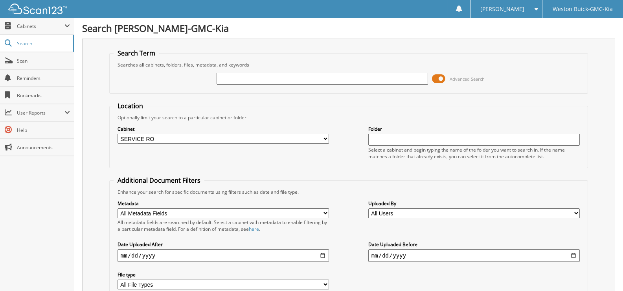
click at [221, 78] on input "text" at bounding box center [323, 79] width 212 height 12
type input "719477"
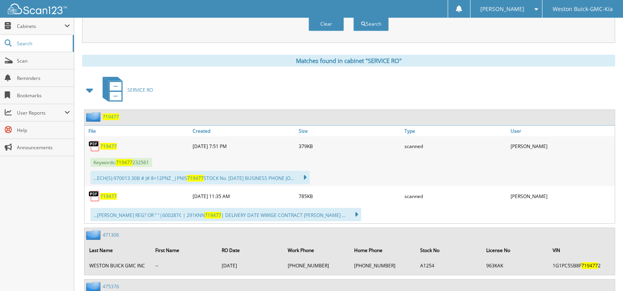
scroll to position [283, 0]
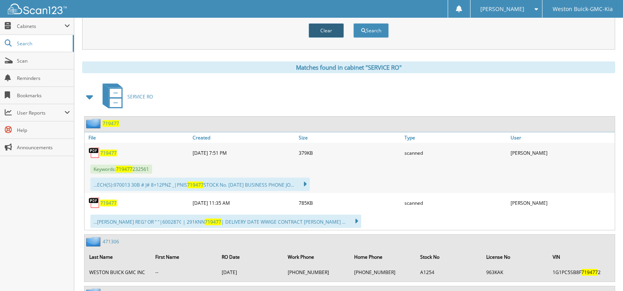
click at [325, 32] on button "Clear" at bounding box center [326, 30] width 35 height 15
select select
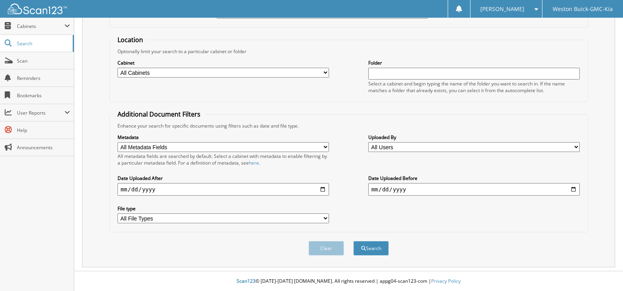
scroll to position [0, 0]
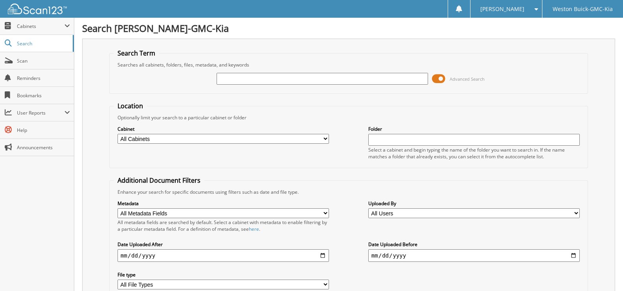
click at [249, 83] on input "text" at bounding box center [323, 79] width 212 height 12
click at [226, 78] on input "text" at bounding box center [323, 79] width 212 height 12
click at [252, 75] on input "719480" at bounding box center [323, 79] width 212 height 12
type input "719480"
click at [322, 140] on select "All Cabinets ACCOUNTS PAYABLE DEAD DEALS PARTS INVOICE RESERVES SERVICE CONTRAC…" at bounding box center [224, 139] width 212 height 10
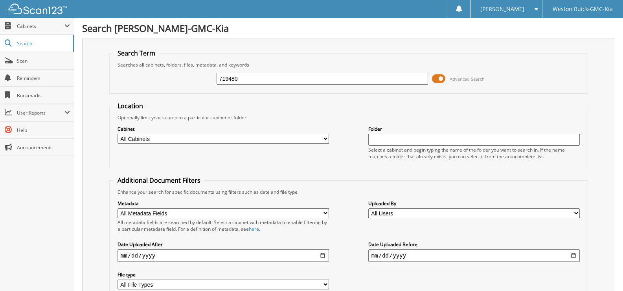
select select "4413"
click at [118, 134] on select "All Cabinets ACCOUNTS PAYABLE DEAD DEALS PARTS INVOICE RESERVES SERVICE CONTRAC…" at bounding box center [224, 139] width 212 height 10
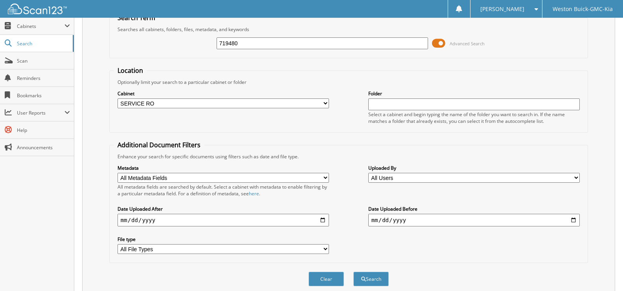
scroll to position [66, 0]
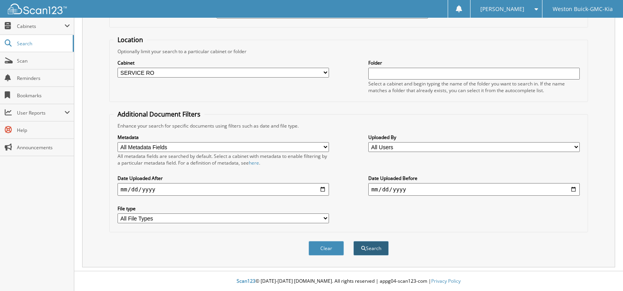
click at [371, 247] on button "Search" at bounding box center [370, 248] width 35 height 15
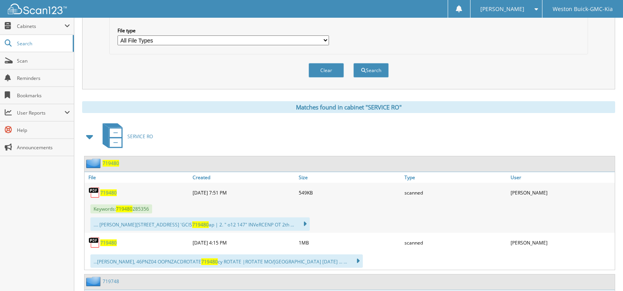
scroll to position [275, 0]
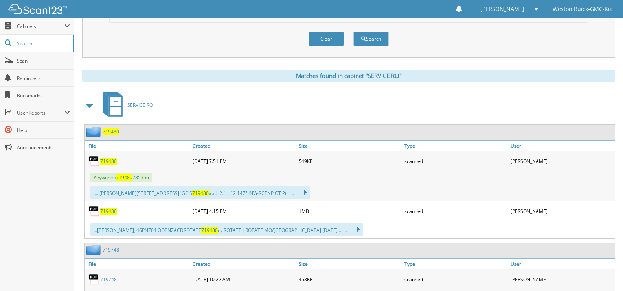
click at [114, 213] on span "719480" at bounding box center [108, 211] width 17 height 7
click at [326, 39] on button "Clear" at bounding box center [326, 38] width 35 height 15
select select
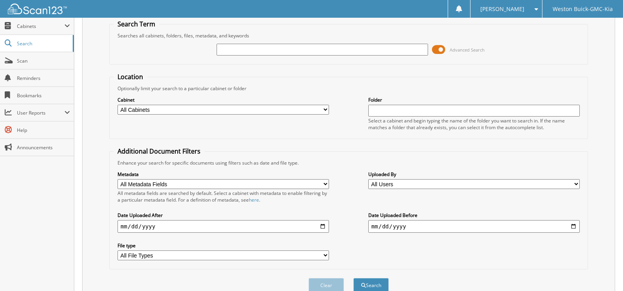
scroll to position [0, 0]
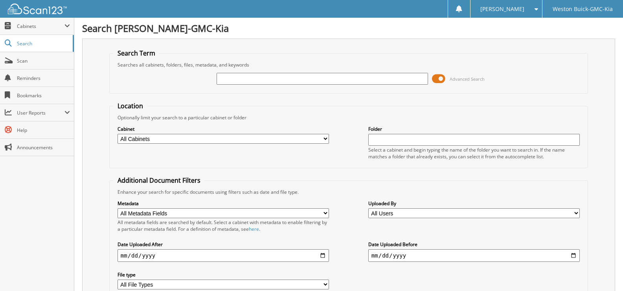
click at [241, 79] on input "text" at bounding box center [323, 79] width 212 height 12
type input "719473"
click at [325, 136] on select "All Cabinets ACCOUNTS PAYABLE DEAD DEALS PARTS INVOICE RESERVES SERVICE CONTRAC…" at bounding box center [224, 139] width 212 height 10
click at [118, 134] on select "All Cabinets ACCOUNTS PAYABLE DEAD DEALS PARTS INVOICE RESERVES SERVICE CONTRAC…" at bounding box center [224, 139] width 212 height 10
click at [279, 135] on select "All Cabinets ACCOUNTS PAYABLE DEAD DEALS PARTS INVOICE RESERVES SERVICE CONTRAC…" at bounding box center [224, 139] width 212 height 10
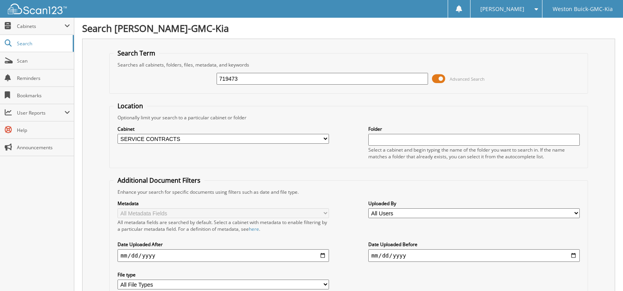
select select "4413"
click at [118, 134] on select "All Cabinets ACCOUNTS PAYABLE DEAD DEALS PARTS INVOICE RESERVES SERVICE CONTRAC…" at bounding box center [224, 139] width 212 height 10
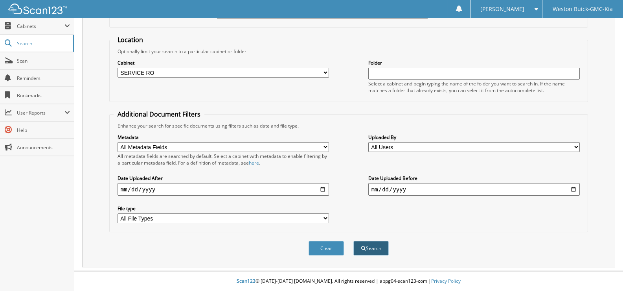
click at [364, 247] on span "submit" at bounding box center [363, 248] width 5 height 5
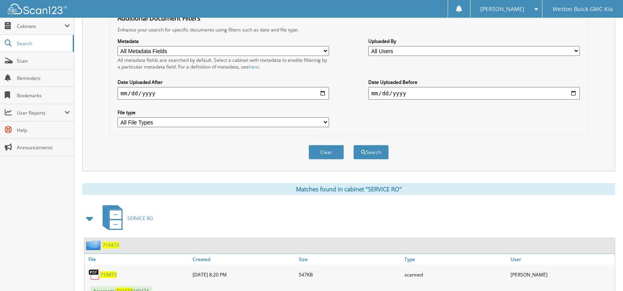
scroll to position [164, 0]
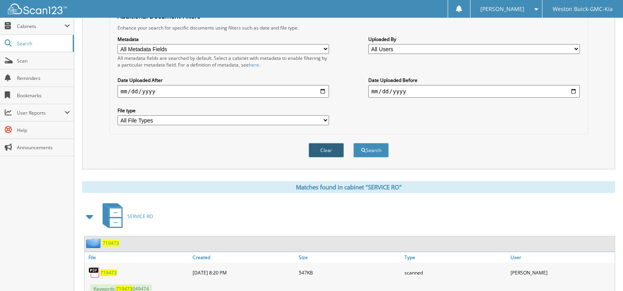
click at [333, 150] on button "Clear" at bounding box center [326, 150] width 35 height 15
select select
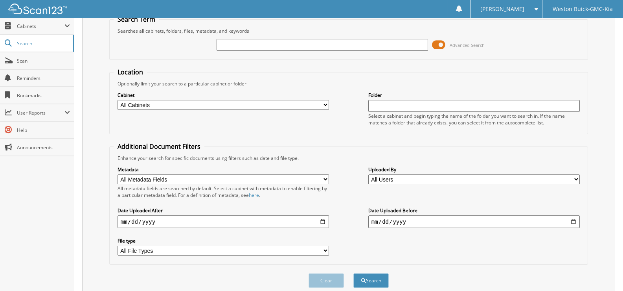
scroll to position [0, 0]
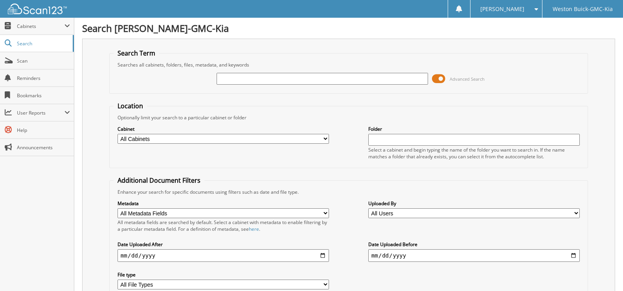
click at [240, 80] on input "text" at bounding box center [323, 79] width 212 height 12
click at [241, 83] on input "text" at bounding box center [323, 79] width 212 height 12
type input "719537"
click at [170, 138] on select "All Cabinets ACCOUNTS PAYABLE DEAD DEALS PARTS INVOICE RESERVES SERVICE CONTRAC…" at bounding box center [224, 139] width 212 height 10
select select "4413"
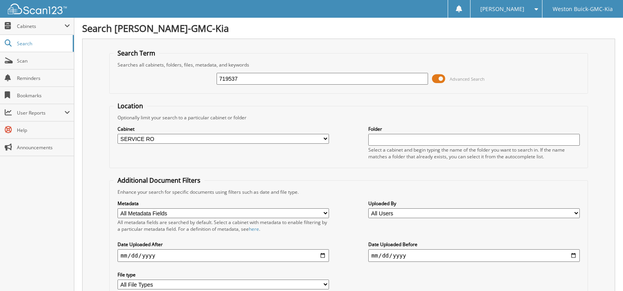
click at [118, 134] on select "All Cabinets ACCOUNTS PAYABLE DEAD DEALS PARTS INVOICE RESERVES SERVICE CONTRAC…" at bounding box center [224, 139] width 212 height 10
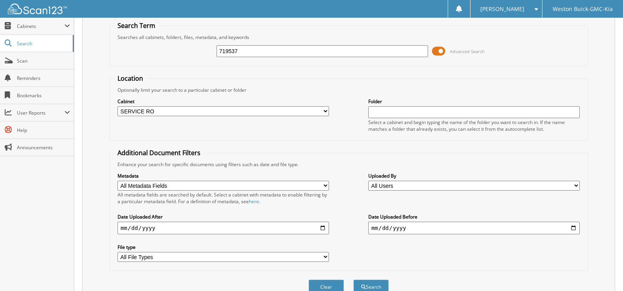
scroll to position [66, 0]
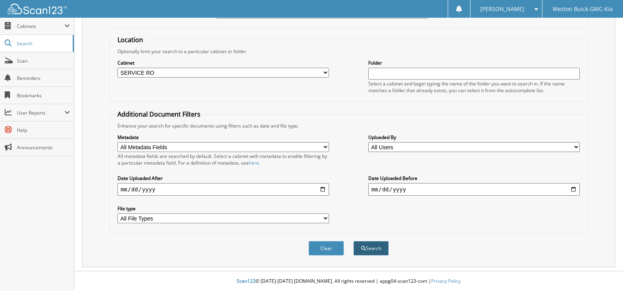
click at [370, 247] on button "Search" at bounding box center [370, 248] width 35 height 15
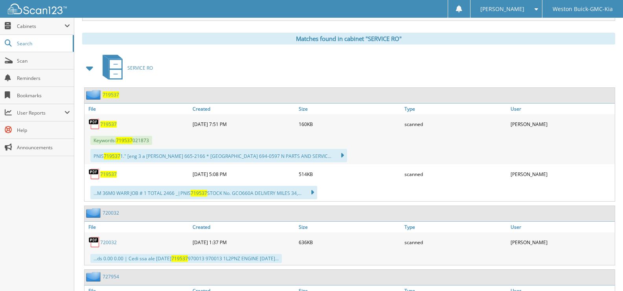
scroll to position [315, 0]
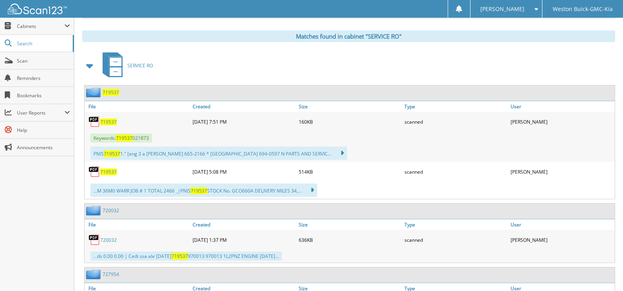
click at [110, 172] on span "719537" at bounding box center [108, 171] width 17 height 7
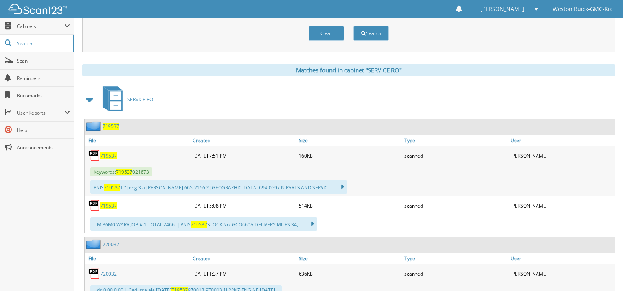
scroll to position [275, 0]
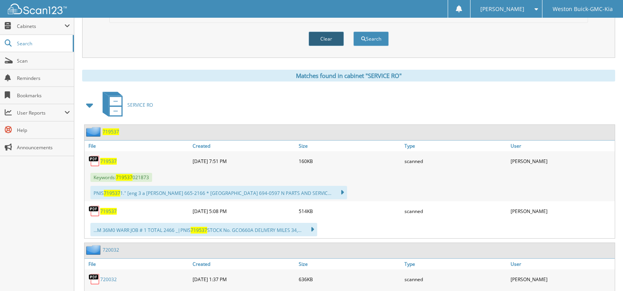
click at [334, 41] on button "Clear" at bounding box center [326, 38] width 35 height 15
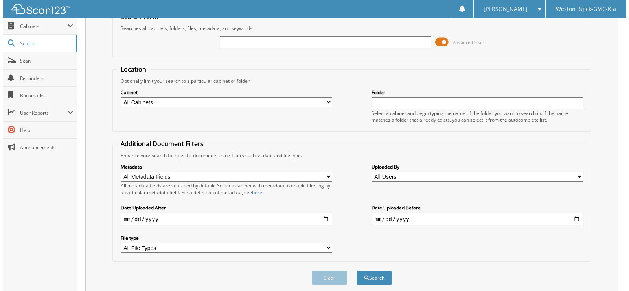
scroll to position [0, 0]
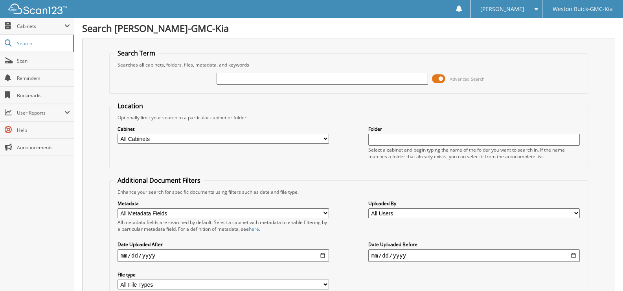
click at [243, 77] on input "text" at bounding box center [323, 79] width 212 height 12
click at [229, 140] on select "All Cabinets ACCOUNTS PAYABLE DEAD DEALS PARTS INVOICE RESERVES SERVICE CONTRAC…" at bounding box center [224, 139] width 212 height 10
select select "4413"
click at [118, 134] on select "All Cabinets ACCOUNTS PAYABLE DEAD DEALS PARTS INVOICE RESERVES SERVICE CONTRAC…" at bounding box center [224, 139] width 212 height 10
click at [252, 81] on input "text" at bounding box center [323, 79] width 212 height 12
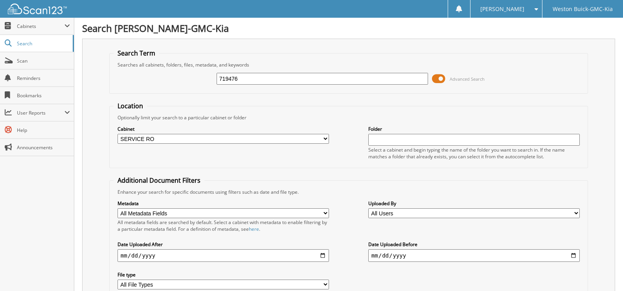
type input "719476"
click at [435, 79] on span at bounding box center [438, 79] width 13 height 12
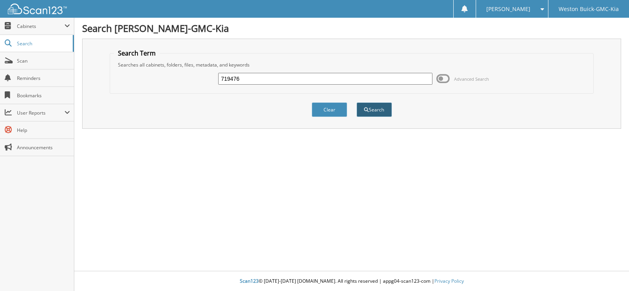
click at [373, 108] on button "Search" at bounding box center [374, 109] width 35 height 15
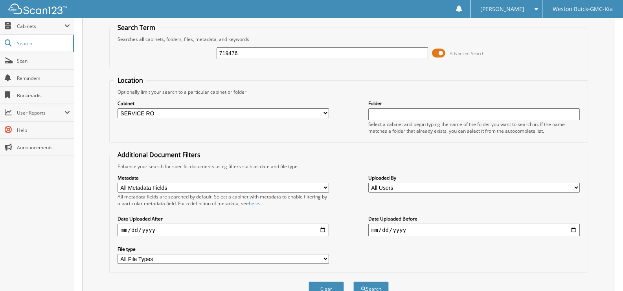
scroll to position [39, 0]
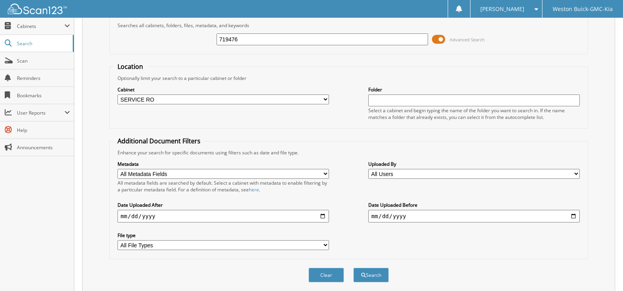
click at [521, 11] on span "[PERSON_NAME]" at bounding box center [502, 9] width 44 height 5
click at [453, 39] on span "Advanced Search" at bounding box center [467, 40] width 35 height 6
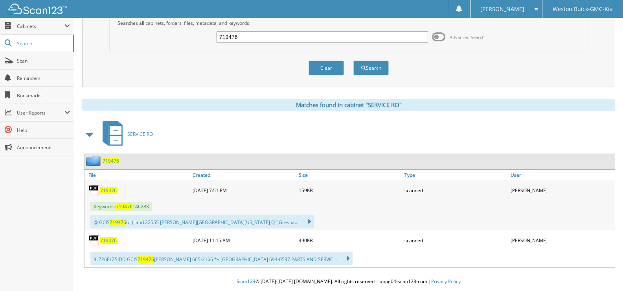
scroll to position [42, 0]
click at [113, 236] on span "719476" at bounding box center [108, 239] width 17 height 7
click at [330, 70] on button "Clear" at bounding box center [326, 67] width 35 height 15
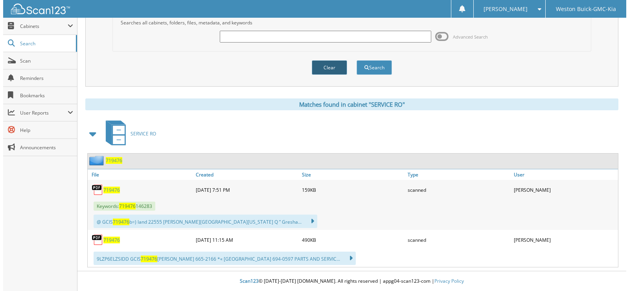
scroll to position [0, 0]
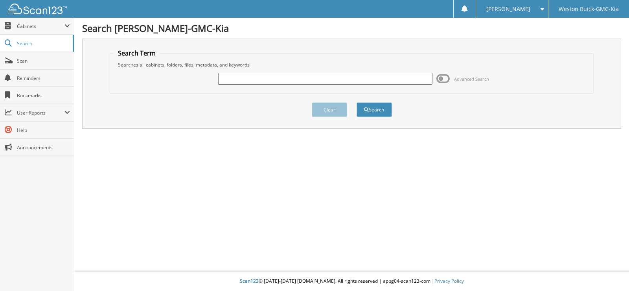
click at [249, 75] on input "text" at bounding box center [325, 79] width 214 height 12
click at [226, 83] on input "text" at bounding box center [325, 79] width 214 height 12
type input "719399"
click at [357, 102] on button "Search" at bounding box center [374, 109] width 35 height 15
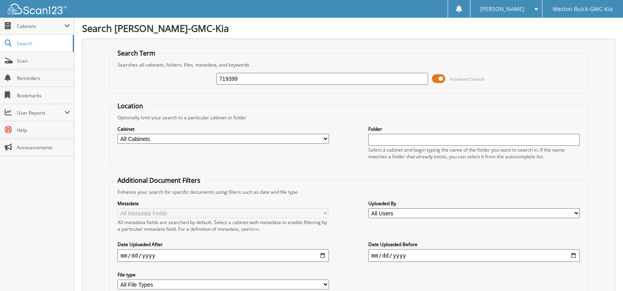
click at [168, 138] on select "All Cabinets ACCOUNTS PAYABLE DEAD DEALS PARTS INVOICE RESERVES SERVICE CONTRAC…" at bounding box center [224, 139] width 212 height 10
select select "4413"
click at [118, 134] on select "All Cabinets ACCOUNTS PAYABLE DEAD DEALS PARTS INVOICE RESERVES SERVICE CONTRAC…" at bounding box center [224, 139] width 212 height 10
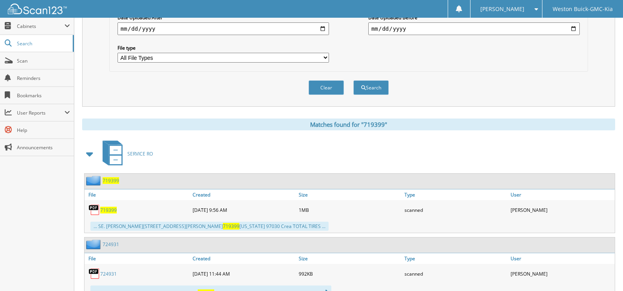
scroll to position [236, 0]
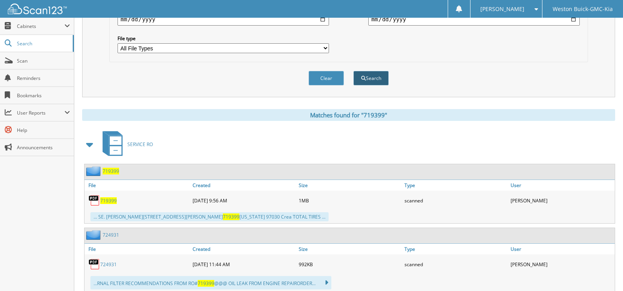
click at [373, 83] on button "Search" at bounding box center [370, 78] width 35 height 15
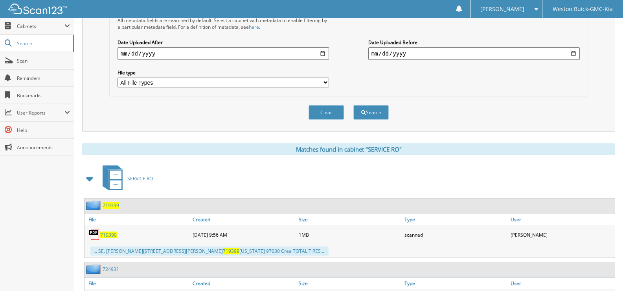
scroll to position [236, 0]
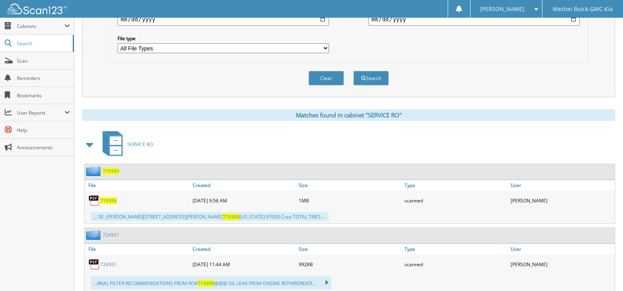
click at [108, 204] on div "719399" at bounding box center [138, 200] width 106 height 16
click at [111, 200] on span "719399" at bounding box center [108, 200] width 17 height 7
click at [317, 77] on button "Clear" at bounding box center [326, 78] width 35 height 15
select select
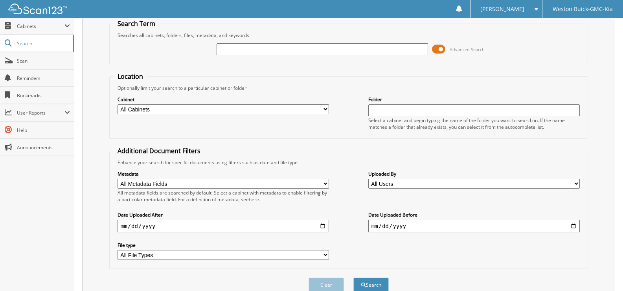
scroll to position [0, 0]
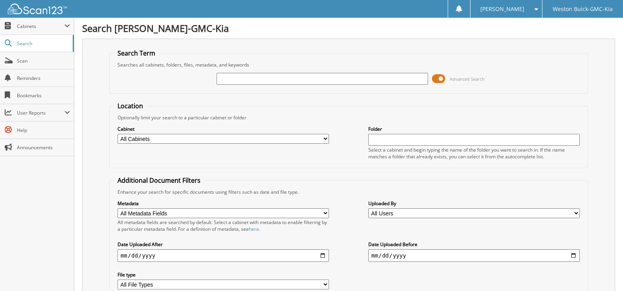
click at [235, 75] on input "text" at bounding box center [323, 79] width 212 height 12
click at [255, 82] on input "719396" at bounding box center [323, 79] width 212 height 12
type input "719396"
click at [328, 142] on select "All Cabinets ACCOUNTS PAYABLE DEAD DEALS PARTS INVOICE RESERVES SERVICE CONTRAC…" at bounding box center [224, 139] width 212 height 10
select select "4413"
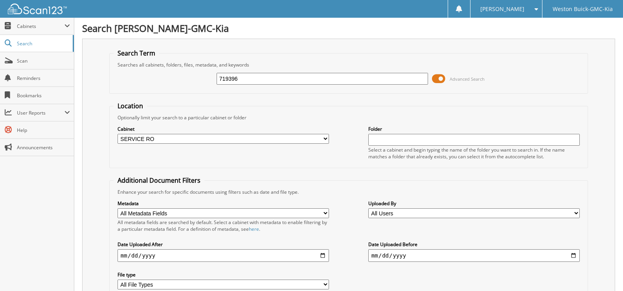
click at [118, 134] on select "All Cabinets ACCOUNTS PAYABLE DEAD DEALS PARTS INVOICE RESERVES SERVICE CONTRAC…" at bounding box center [224, 139] width 212 height 10
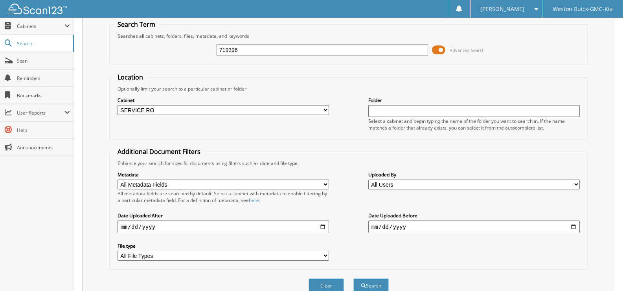
scroll to position [66, 0]
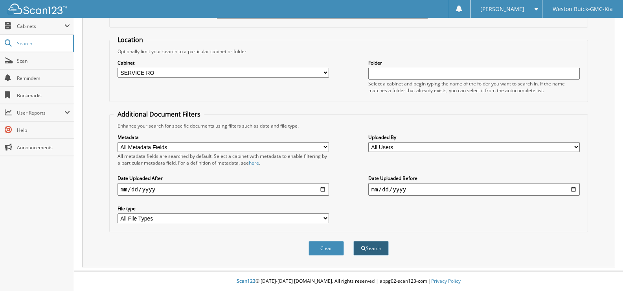
click at [375, 244] on button "Search" at bounding box center [370, 248] width 35 height 15
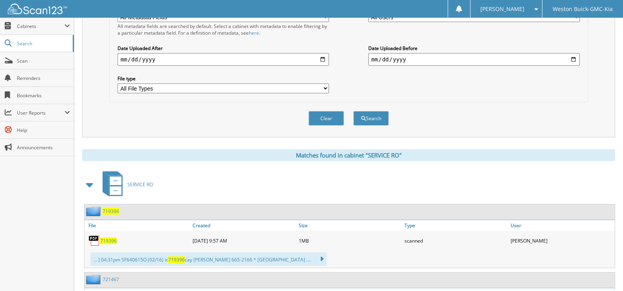
scroll to position [197, 0]
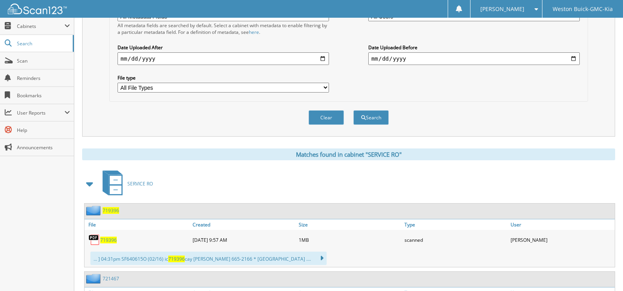
click at [112, 240] on span "719396" at bounding box center [108, 239] width 17 height 7
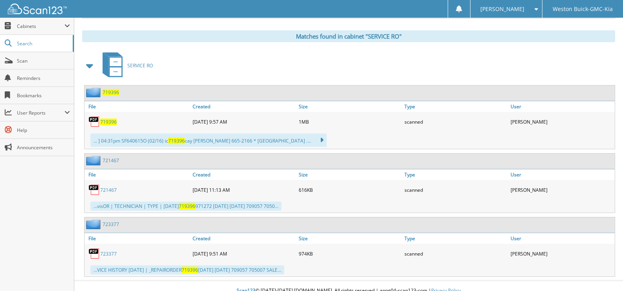
scroll to position [236, 0]
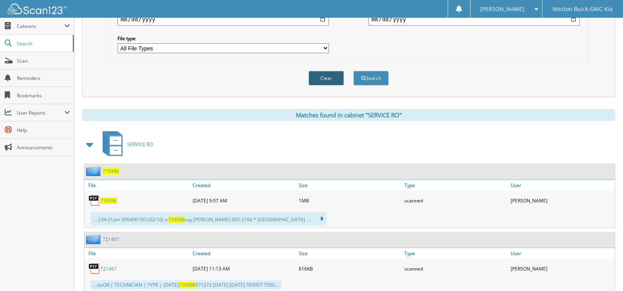
click at [323, 81] on button "Clear" at bounding box center [326, 78] width 35 height 15
select select
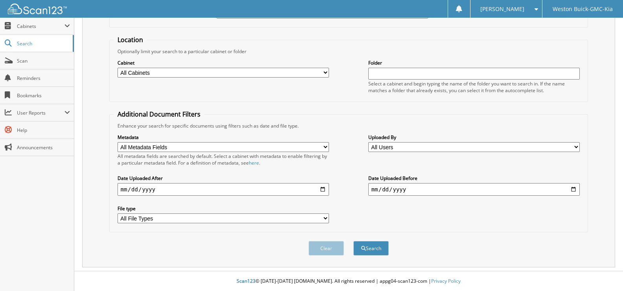
scroll to position [0, 0]
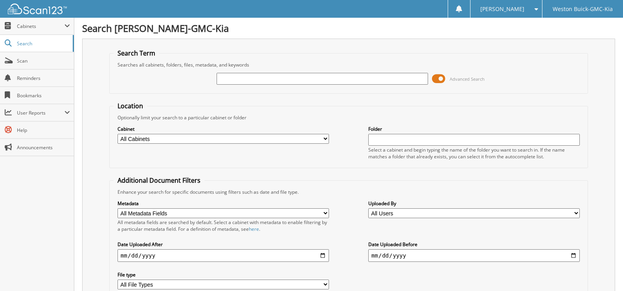
click at [223, 75] on input "text" at bounding box center [323, 79] width 212 height 12
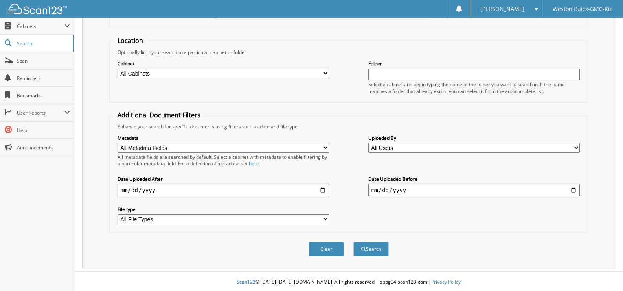
scroll to position [66, 0]
type input "719389"
click at [151, 73] on select "All Cabinets ACCOUNTS PAYABLE DEAD DEALS PARTS INVOICE RESERVES SERVICE CONTRAC…" at bounding box center [224, 73] width 212 height 10
select select "4413"
click at [118, 68] on select "All Cabinets ACCOUNTS PAYABLE DEAD DEALS PARTS INVOICE RESERVES SERVICE CONTRAC…" at bounding box center [224, 73] width 212 height 10
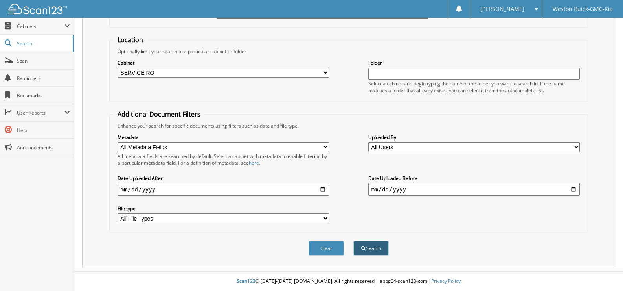
click at [374, 245] on button "Search" at bounding box center [370, 248] width 35 height 15
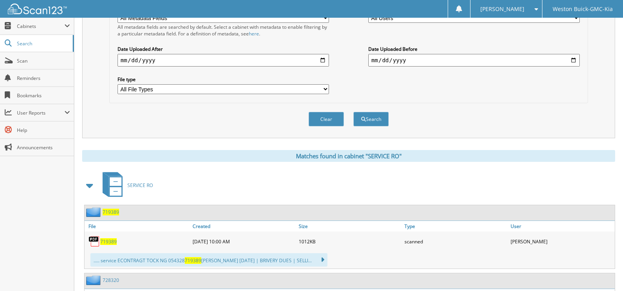
scroll to position [197, 0]
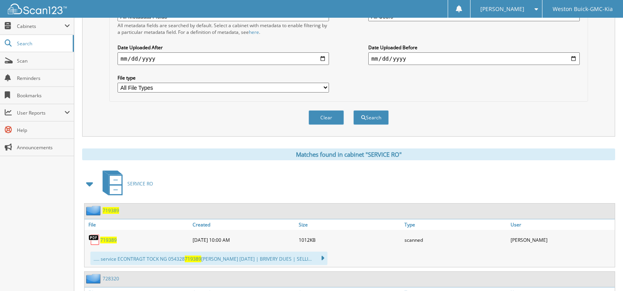
click at [107, 239] on span "719389" at bounding box center [108, 239] width 17 height 7
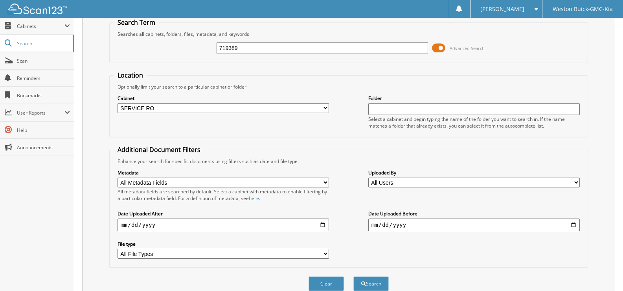
scroll to position [0, 0]
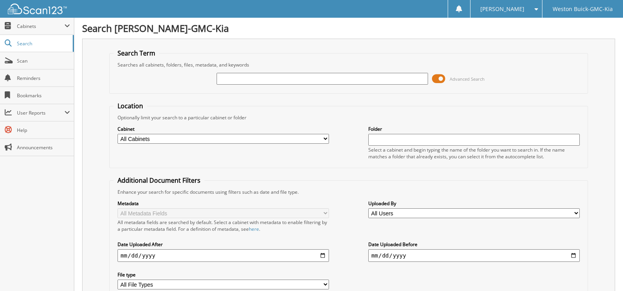
click at [232, 75] on input "text" at bounding box center [323, 79] width 212 height 12
click at [227, 75] on input "text" at bounding box center [323, 79] width 212 height 12
click at [318, 117] on div "Optionally limit your search to a particular cabinet or folder" at bounding box center [349, 117] width 470 height 7
click at [244, 76] on input "text" at bounding box center [323, 79] width 212 height 12
click at [314, 82] on input "text" at bounding box center [323, 79] width 212 height 12
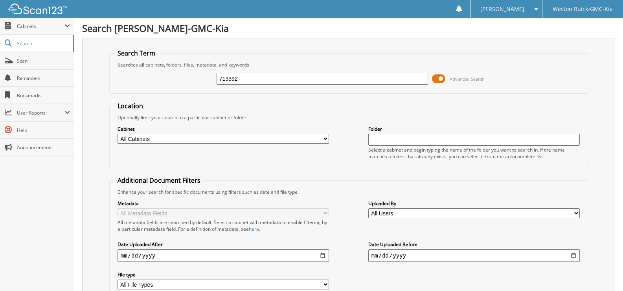
type input "719392"
click at [328, 139] on select "All Cabinets ACCOUNTS PAYABLE DEAD DEALS PARTS INVOICE RESERVES SERVICE CONTRAC…" at bounding box center [224, 139] width 212 height 10
select select "4413"
click at [118, 134] on select "All Cabinets ACCOUNTS PAYABLE DEAD DEALS PARTS INVOICE RESERVES SERVICE CONTRAC…" at bounding box center [224, 139] width 212 height 10
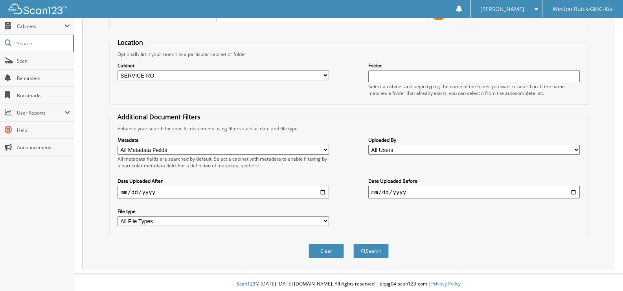
scroll to position [66, 0]
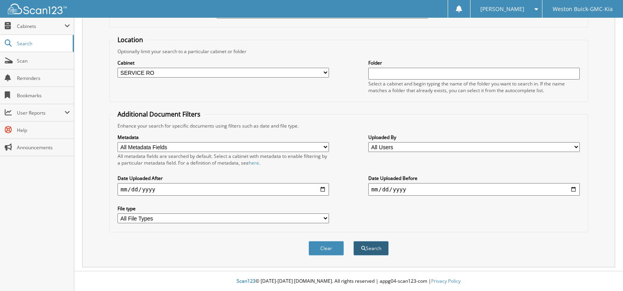
click at [370, 249] on button "Search" at bounding box center [370, 248] width 35 height 15
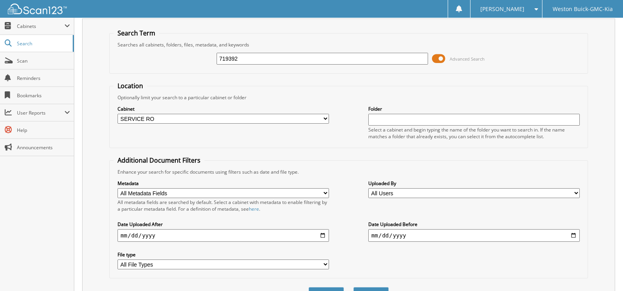
scroll to position [39, 0]
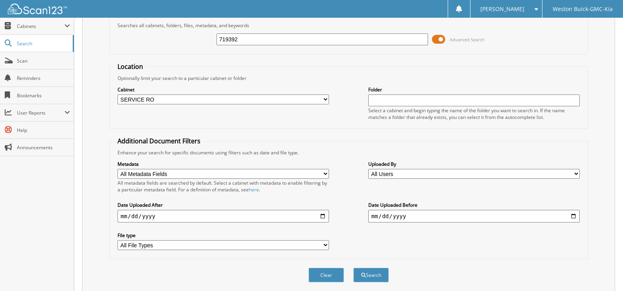
click at [249, 41] on input "719392" at bounding box center [323, 39] width 212 height 12
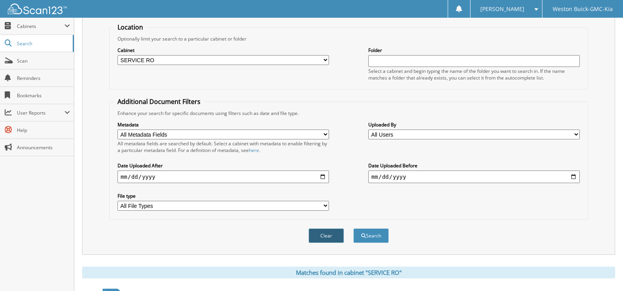
click at [315, 236] on button "Clear" at bounding box center [326, 235] width 35 height 15
select select
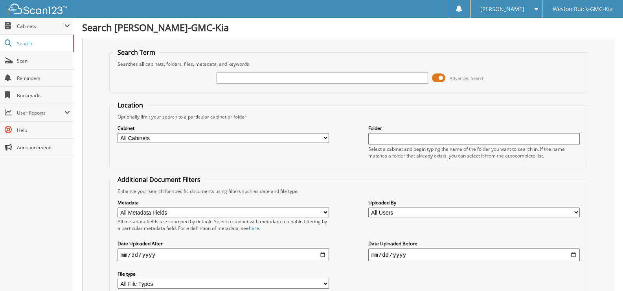
scroll to position [0, 0]
click at [237, 79] on input "text" at bounding box center [323, 79] width 212 height 12
type input "719384"
click at [327, 137] on select "All Cabinets ACCOUNTS PAYABLE DEAD DEALS PARTS INVOICE RESERVES SERVICE CONTRAC…" at bounding box center [224, 139] width 212 height 10
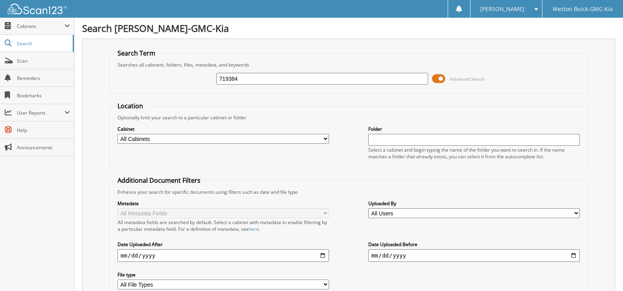
select select "4413"
click at [118, 134] on select "All Cabinets ACCOUNTS PAYABLE DEAD DEALS PARTS INVOICE RESERVES SERVICE CONTRAC…" at bounding box center [224, 139] width 212 height 10
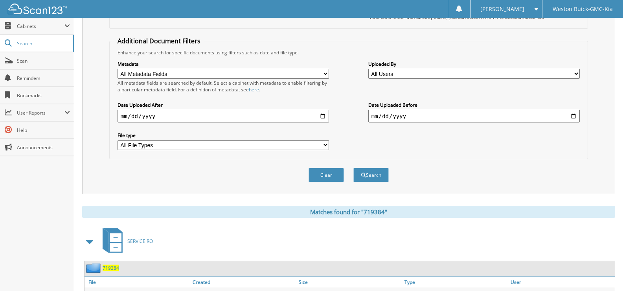
scroll to position [157, 0]
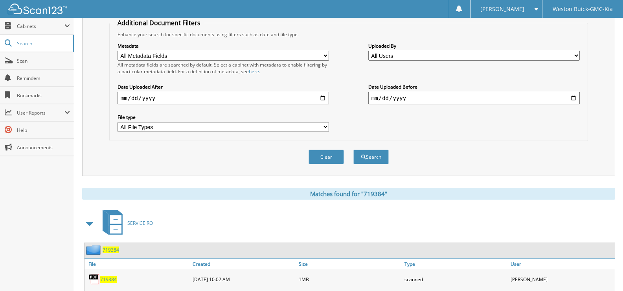
click at [115, 250] on span "719384" at bounding box center [111, 249] width 17 height 7
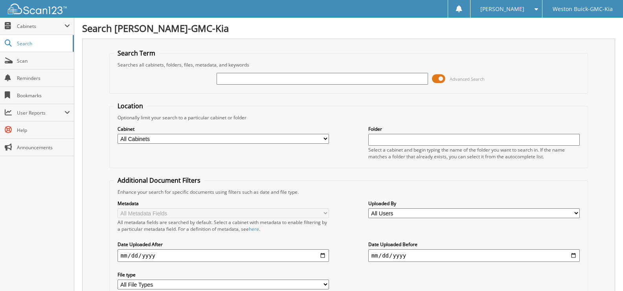
click at [226, 79] on input "text" at bounding box center [323, 79] width 212 height 12
type input "719419"
click at [326, 136] on select "All Cabinets ACCOUNTS PAYABLE DEAD DEALS PARTS INVOICE RESERVES SERVICE CONTRAC…" at bounding box center [224, 139] width 212 height 10
select select "4413"
click at [118, 134] on select "All Cabinets ACCOUNTS PAYABLE DEAD DEALS PARTS INVOICE RESERVES SERVICE CONTRAC…" at bounding box center [224, 139] width 212 height 10
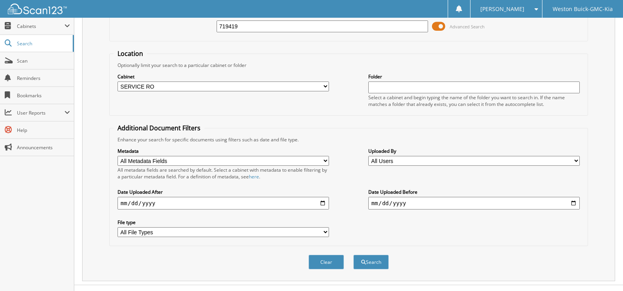
scroll to position [66, 0]
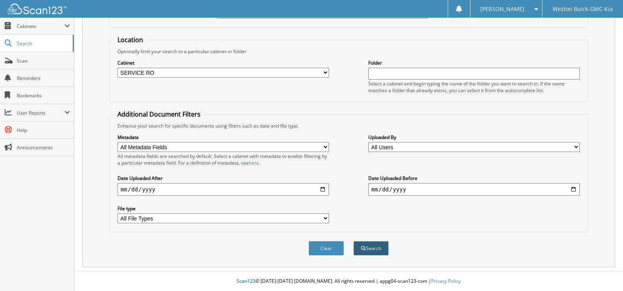
click at [364, 247] on span "submit" at bounding box center [363, 248] width 5 height 5
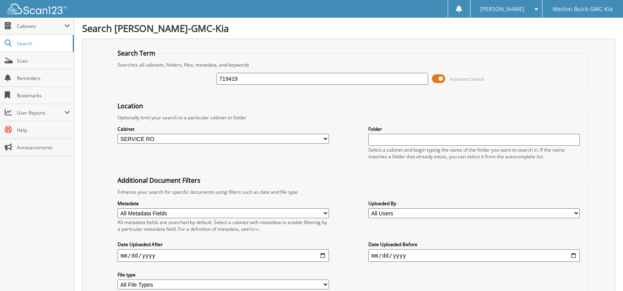
drag, startPoint x: 357, startPoint y: 239, endPoint x: 361, endPoint y: 241, distance: 4.8
drag, startPoint x: 361, startPoint y: 241, endPoint x: 283, endPoint y: 111, distance: 150.8
click at [283, 111] on fieldset "Location Optionally limit your search to a particular cabinet or folder Cabinet…" at bounding box center [348, 134] width 479 height 66
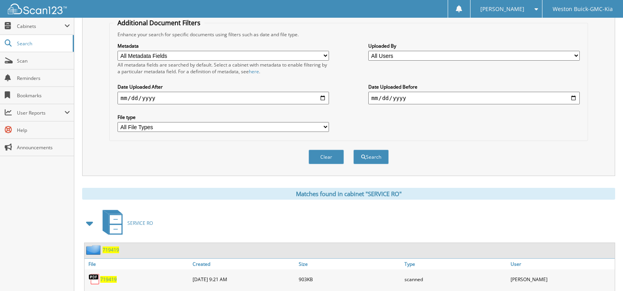
scroll to position [197, 0]
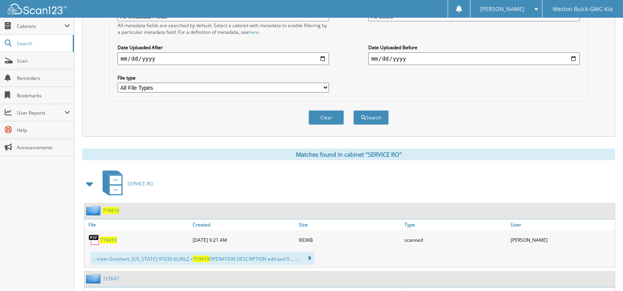
click at [112, 239] on span "719419" at bounding box center [108, 239] width 17 height 7
click at [327, 113] on button "Clear" at bounding box center [326, 117] width 35 height 15
select select
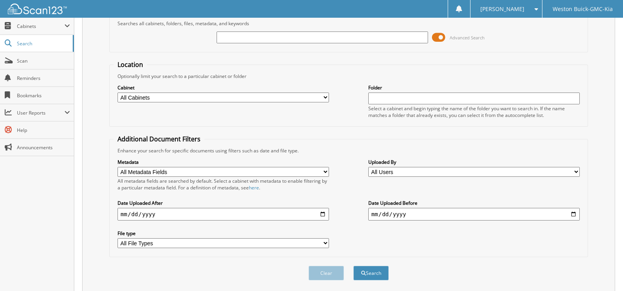
scroll to position [27, 0]
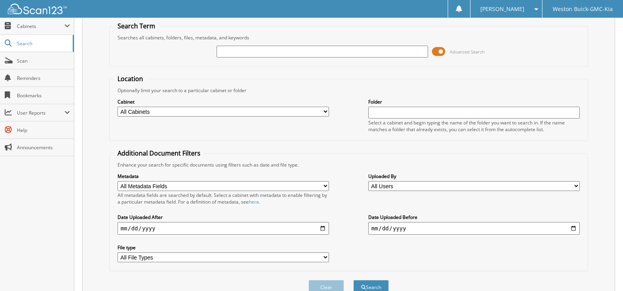
click at [224, 55] on input "text" at bounding box center [323, 52] width 212 height 12
type input "719408"
click at [326, 111] on select "All Cabinets ACCOUNTS PAYABLE DEAD DEALS PARTS INVOICE RESERVES SERVICE CONTRAC…" at bounding box center [224, 112] width 212 height 10
select select "4413"
click at [118, 107] on select "All Cabinets ACCOUNTS PAYABLE DEAD DEALS PARTS INVOICE RESERVES SERVICE CONTRAC…" at bounding box center [224, 112] width 212 height 10
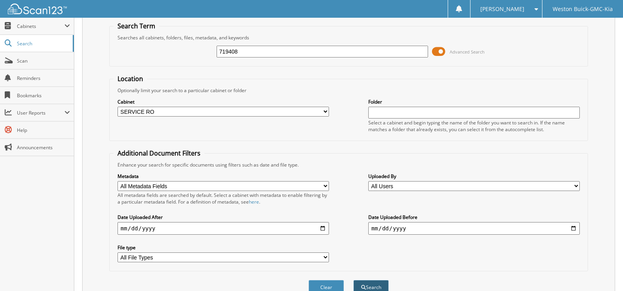
click at [363, 283] on button "Search" at bounding box center [370, 287] width 35 height 15
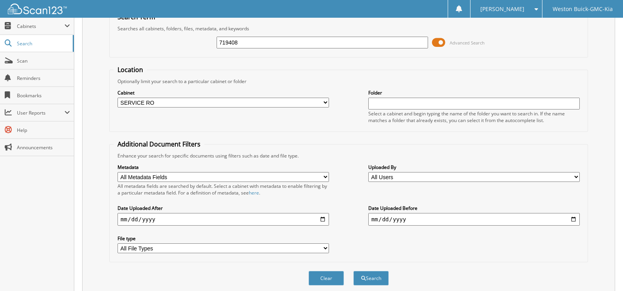
scroll to position [79, 0]
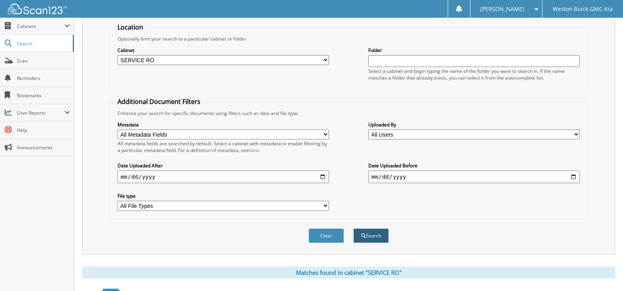
click at [369, 234] on button "Search" at bounding box center [370, 235] width 35 height 15
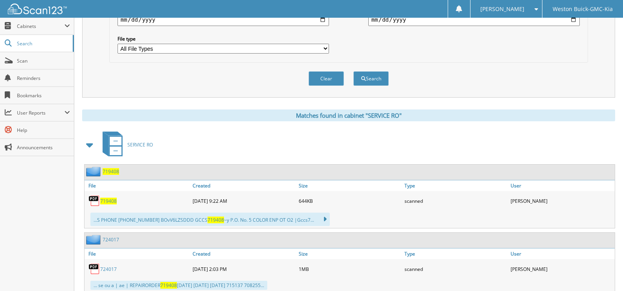
scroll to position [354, 0]
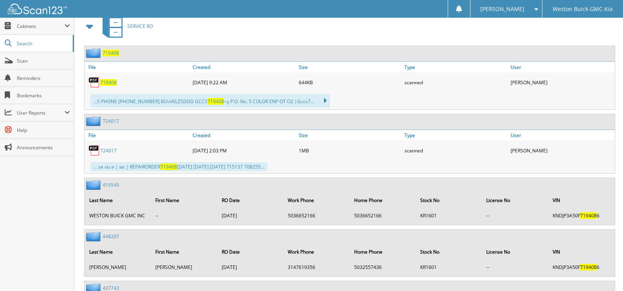
click at [110, 83] on span "719408" at bounding box center [108, 82] width 17 height 7
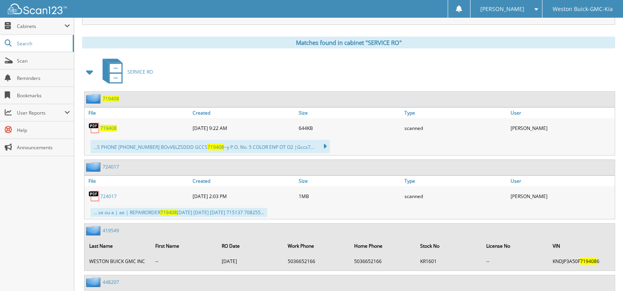
scroll to position [236, 0]
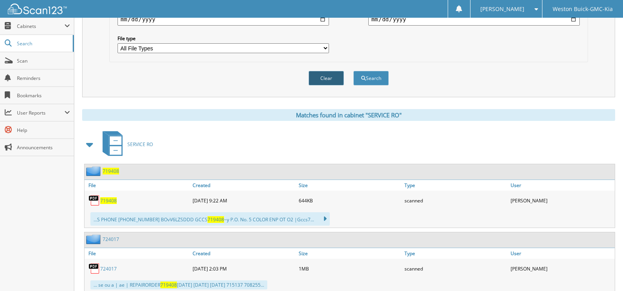
click at [328, 75] on button "Clear" at bounding box center [326, 78] width 35 height 15
select select
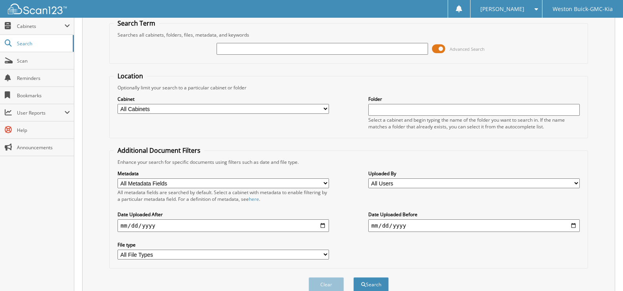
scroll to position [0, 0]
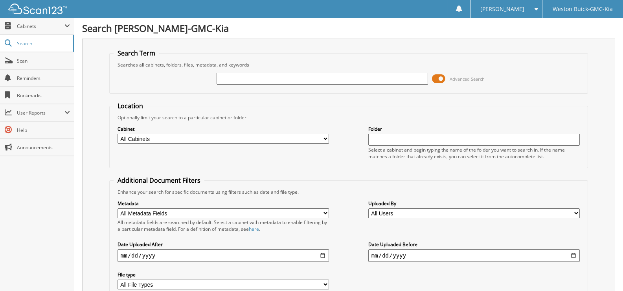
click at [240, 77] on input "text" at bounding box center [323, 79] width 212 height 12
drag, startPoint x: 262, startPoint y: 83, endPoint x: 271, endPoint y: 86, distance: 9.5
click at [263, 83] on input "719462" at bounding box center [323, 79] width 212 height 12
type input "719462"
click at [326, 140] on select "All Cabinets ACCOUNTS PAYABLE DEAD DEALS PARTS INVOICE RESERVES SERVICE CONTRAC…" at bounding box center [224, 139] width 212 height 10
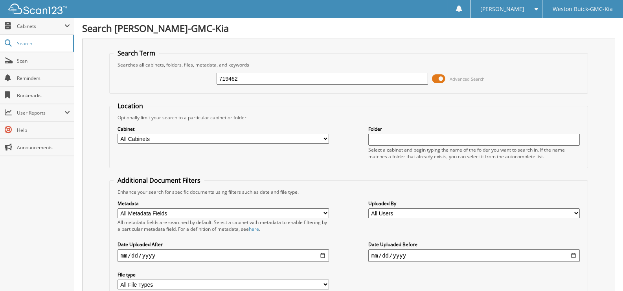
select select "4413"
click at [118, 134] on select "All Cabinets ACCOUNTS PAYABLE DEAD DEALS PARTS INVOICE RESERVES SERVICE CONTRAC…" at bounding box center [224, 139] width 212 height 10
click at [445, 32] on h1 "Search [PERSON_NAME]-GMC-Kia" at bounding box center [348, 28] width 533 height 13
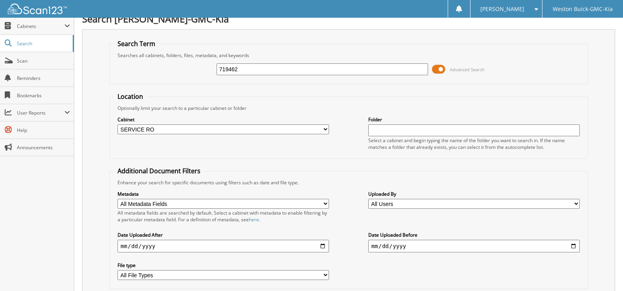
scroll to position [66, 0]
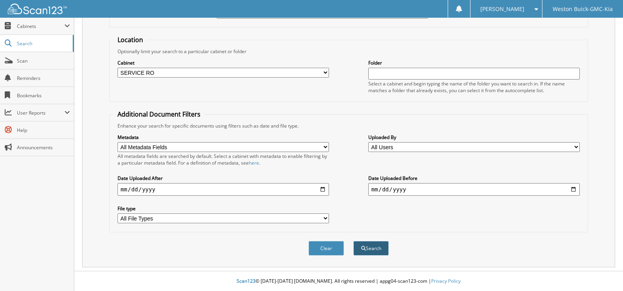
click at [369, 244] on button "Search" at bounding box center [370, 248] width 35 height 15
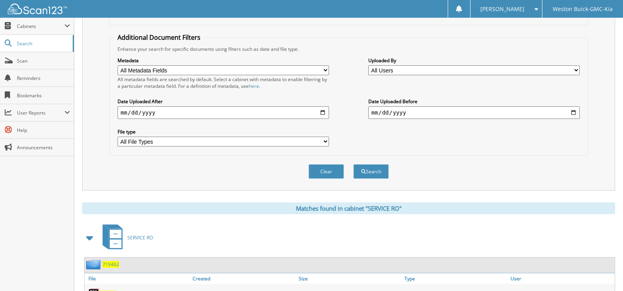
scroll to position [236, 0]
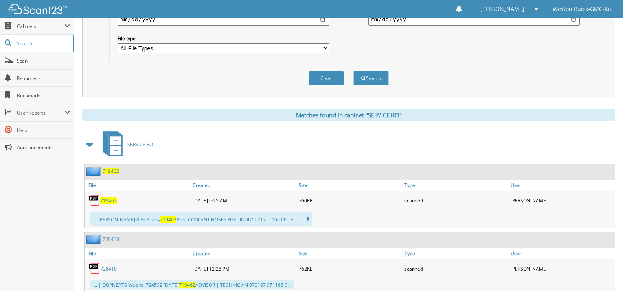
click at [111, 203] on span "719462" at bounding box center [108, 200] width 17 height 7
click at [323, 74] on button "Clear" at bounding box center [326, 78] width 35 height 15
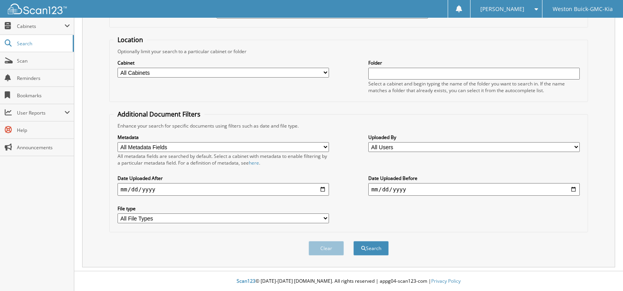
click at [247, 72] on select "All Cabinets ACCOUNTS PAYABLE DEAD DEALS PARTS INVOICE RESERVES SERVICE CONTRAC…" at bounding box center [224, 73] width 212 height 10
select select "4413"
click at [118, 68] on select "All Cabinets ACCOUNTS PAYABLE DEAD DEALS PARTS INVOICE RESERVES SERVICE CONTRAC…" at bounding box center [224, 73] width 212 height 10
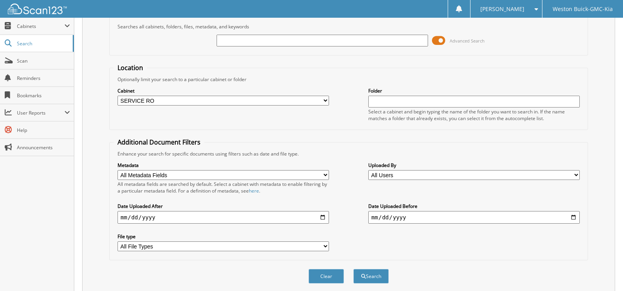
scroll to position [0, 0]
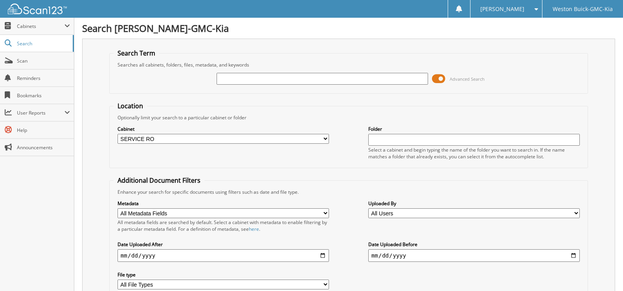
click at [236, 80] on input "text" at bounding box center [323, 79] width 212 height 12
click at [251, 78] on input "719457" at bounding box center [323, 79] width 212 height 12
type input "719457"
drag, startPoint x: 349, startPoint y: 67, endPoint x: 274, endPoint y: 101, distance: 81.6
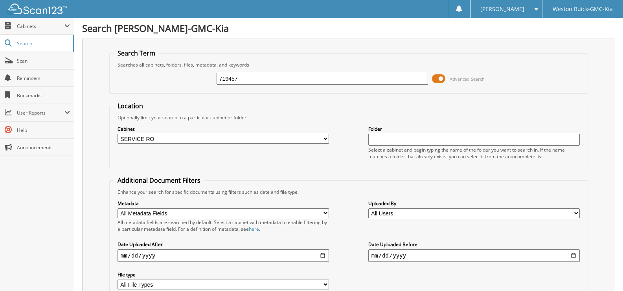
click at [274, 101] on form "Search Term Searches all cabinets, folders, files, metadata, and keywords 71945…" at bounding box center [348, 189] width 479 height 281
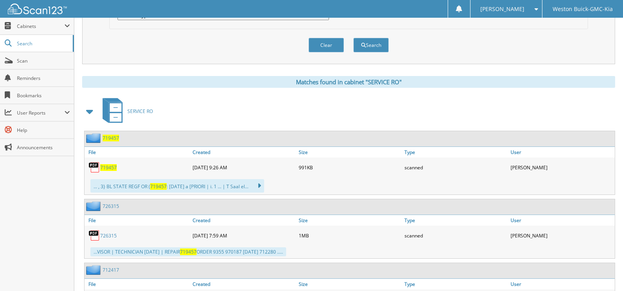
scroll to position [275, 0]
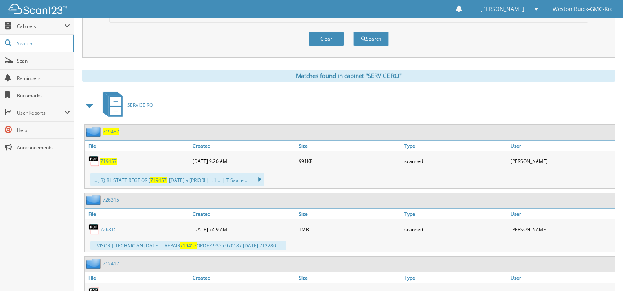
click at [106, 162] on span "719457" at bounding box center [108, 161] width 17 height 7
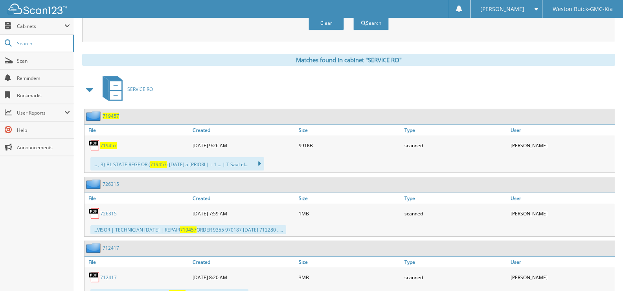
scroll to position [246, 0]
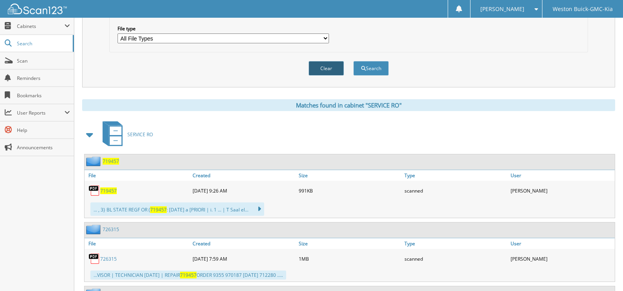
click at [324, 71] on button "Clear" at bounding box center [326, 68] width 35 height 15
select select
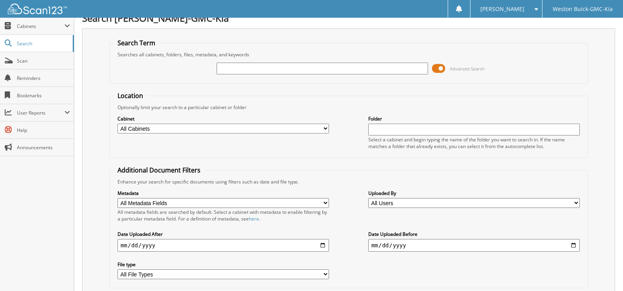
scroll to position [0, 0]
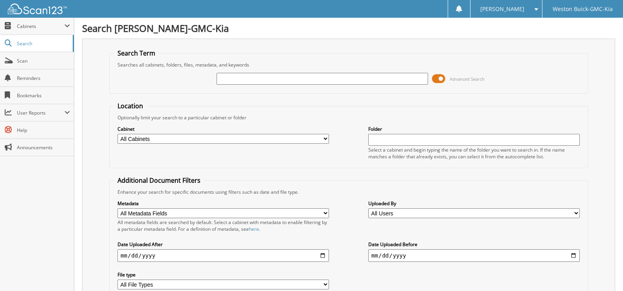
click at [278, 80] on input "text" at bounding box center [323, 79] width 212 height 12
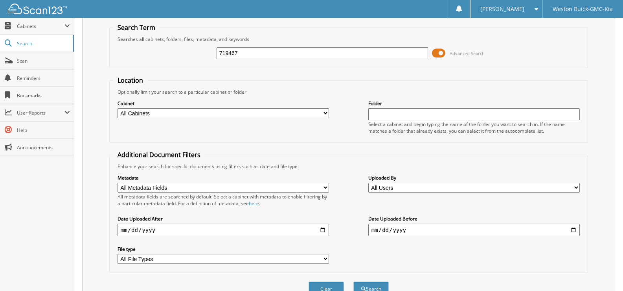
scroll to position [39, 0]
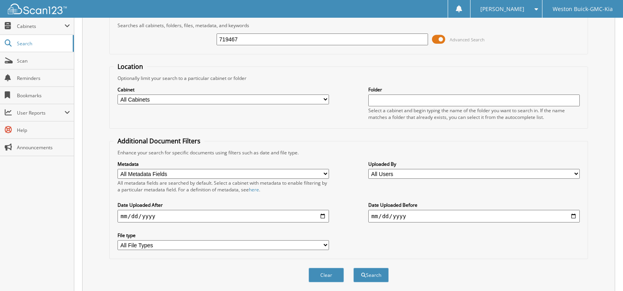
type input "719467"
click at [321, 101] on select "All Cabinets ACCOUNTS PAYABLE DEAD DEALS PARTS INVOICE RESERVES SERVICE CONTRAC…" at bounding box center [224, 99] width 212 height 10
select select "4413"
click at [118, 94] on select "All Cabinets ACCOUNTS PAYABLE DEAD DEALS PARTS INVOICE RESERVES SERVICE CONTRAC…" at bounding box center [224, 99] width 212 height 10
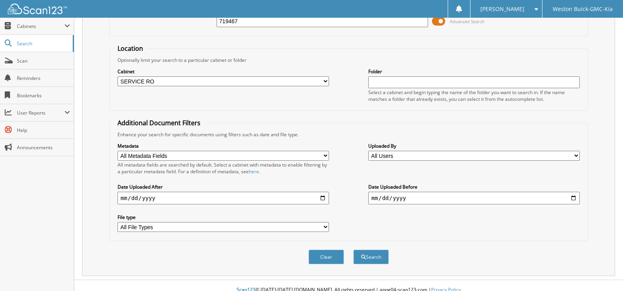
scroll to position [66, 0]
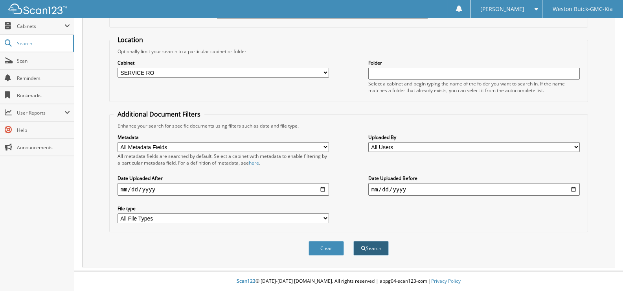
click at [374, 247] on button "Search" at bounding box center [370, 248] width 35 height 15
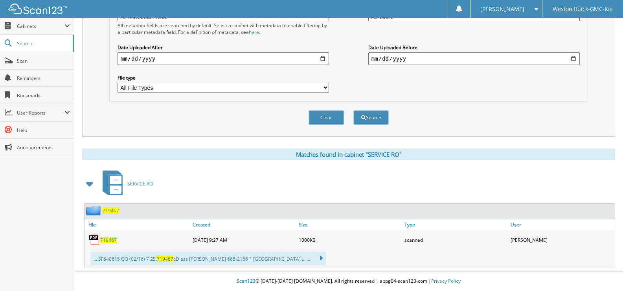
scroll to position [197, 0]
click at [110, 237] on span "719467" at bounding box center [108, 239] width 17 height 7
click at [323, 116] on button "Clear" at bounding box center [326, 117] width 35 height 15
select select
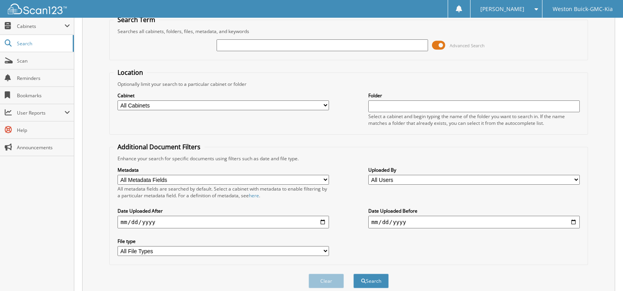
scroll to position [0, 0]
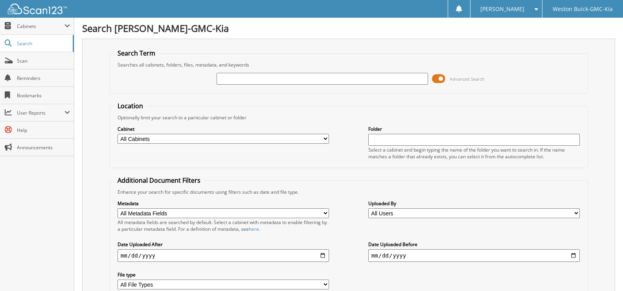
click at [231, 80] on input "text" at bounding box center [323, 79] width 212 height 12
click at [234, 77] on input "719" at bounding box center [323, 79] width 212 height 12
click at [269, 81] on input "719425" at bounding box center [323, 79] width 212 height 12
type input "719425"
click at [322, 141] on select "All Cabinets ACCOUNTS PAYABLE DEAD DEALS PARTS INVOICE RESERVES SERVICE CONTRAC…" at bounding box center [224, 139] width 212 height 10
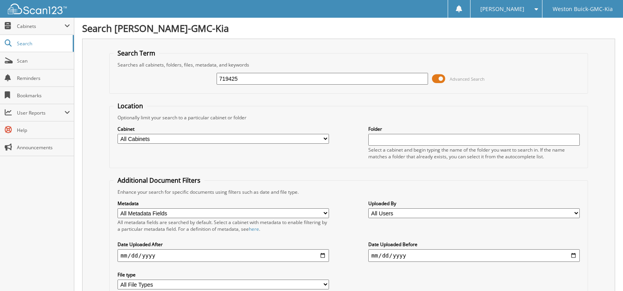
select select "4413"
click at [118, 134] on select "All Cabinets ACCOUNTS PAYABLE DEAD DEALS PARTS INVOICE RESERVES SERVICE CONTRAC…" at bounding box center [224, 139] width 212 height 10
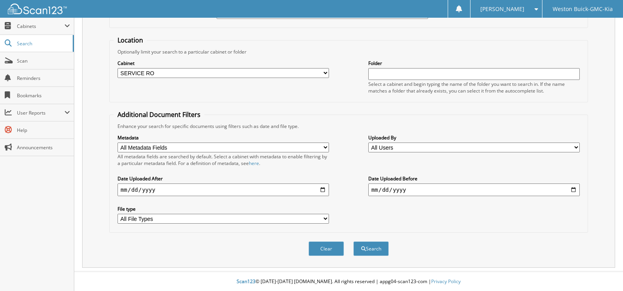
scroll to position [66, 0]
click at [372, 247] on button "Search" at bounding box center [370, 248] width 35 height 15
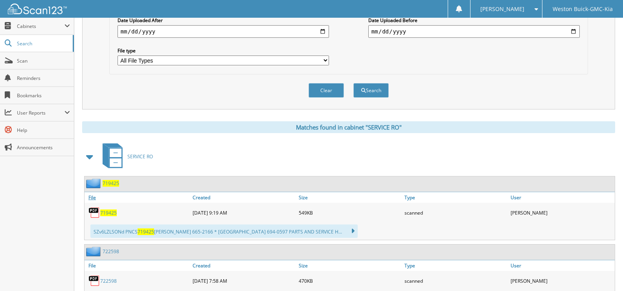
scroll to position [236, 0]
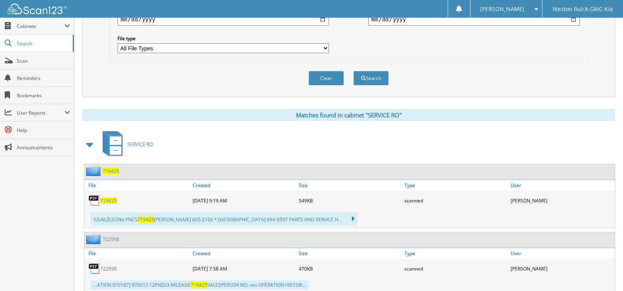
click at [109, 202] on span "719425" at bounding box center [108, 200] width 17 height 7
click at [328, 77] on button "Clear" at bounding box center [326, 78] width 35 height 15
select select
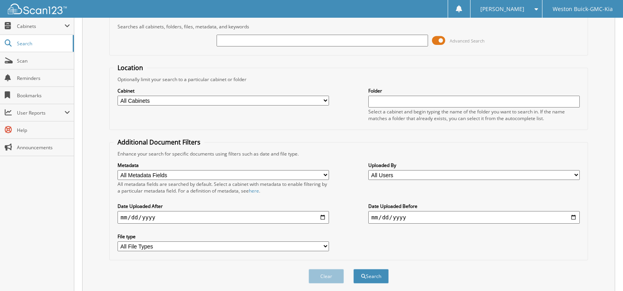
scroll to position [0, 0]
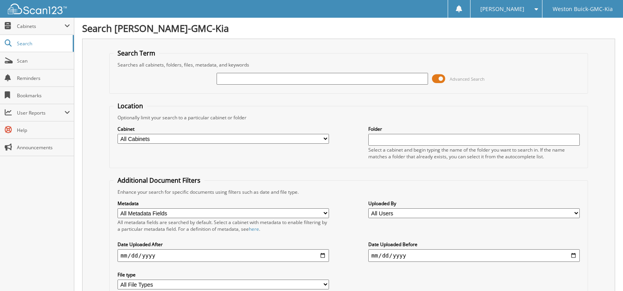
click at [229, 79] on input "text" at bounding box center [323, 79] width 212 height 12
type input "719422"
click at [323, 139] on select "All Cabinets ACCOUNTS PAYABLE DEAD DEALS PARTS INVOICE RESERVES SERVICE CONTRAC…" at bounding box center [224, 139] width 212 height 10
select select "4413"
click at [118, 134] on select "All Cabinets ACCOUNTS PAYABLE DEAD DEALS PARTS INVOICE RESERVES SERVICE CONTRAC…" at bounding box center [224, 139] width 212 height 10
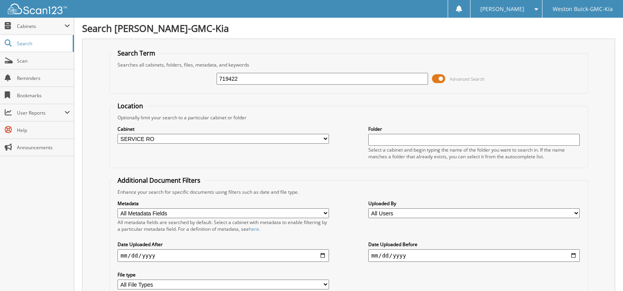
click at [118, 134] on select "All Cabinets ACCOUNTS PAYABLE DEAD DEALS PARTS INVOICE RESERVES SERVICE CONTRAC…" at bounding box center [224, 139] width 212 height 10
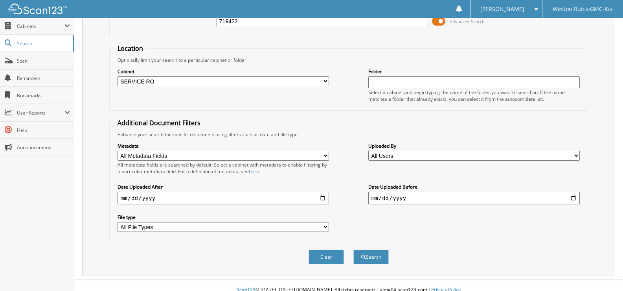
scroll to position [66, 0]
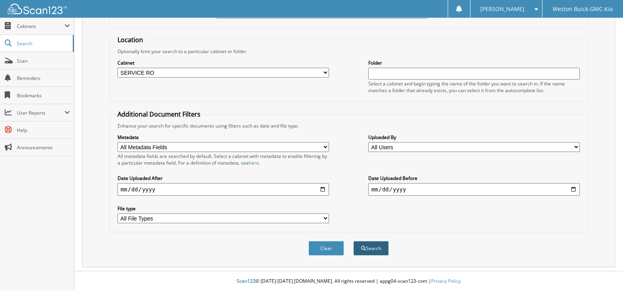
click at [367, 249] on button "Search" at bounding box center [370, 248] width 35 height 15
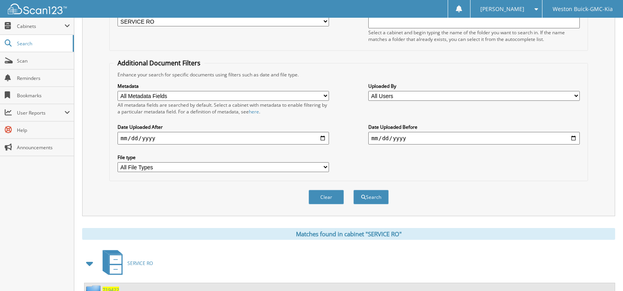
scroll to position [197, 0]
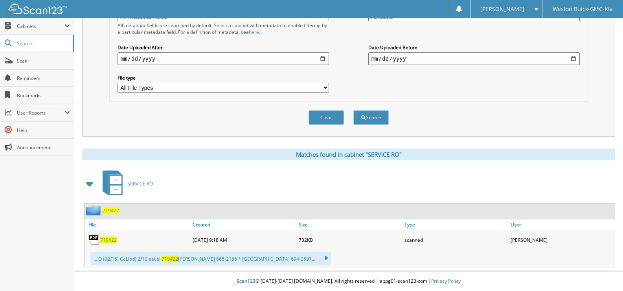
click at [105, 239] on span "719422" at bounding box center [108, 239] width 17 height 7
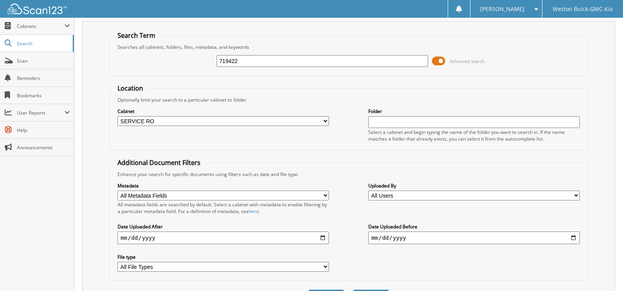
scroll to position [0, 0]
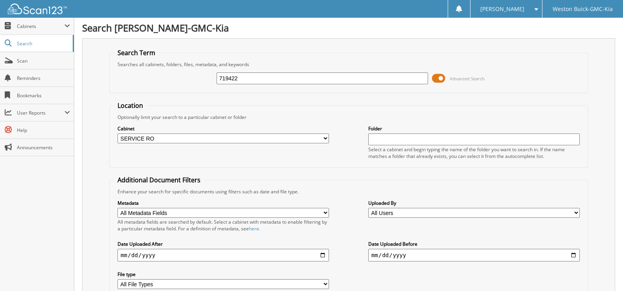
drag, startPoint x: 313, startPoint y: 71, endPoint x: 241, endPoint y: 77, distance: 71.9
click at [241, 77] on div "719422 Advanced Search" at bounding box center [349, 78] width 470 height 21
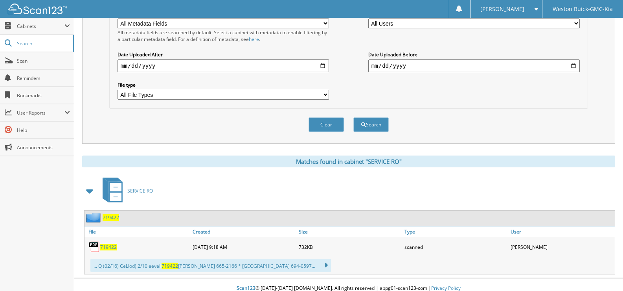
scroll to position [197, 0]
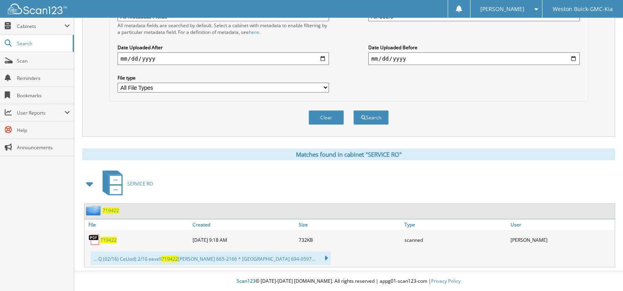
click at [105, 238] on span "719422" at bounding box center [108, 239] width 17 height 7
click at [336, 116] on button "Clear" at bounding box center [326, 117] width 35 height 15
select select
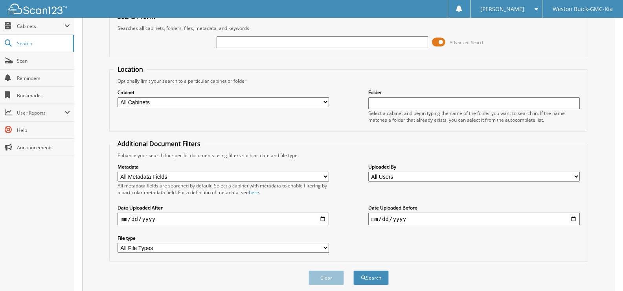
scroll to position [0, 0]
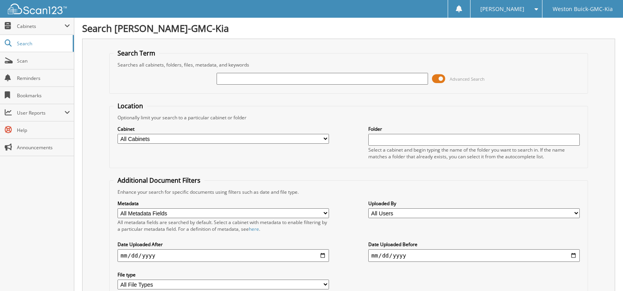
click at [223, 78] on input "text" at bounding box center [323, 79] width 212 height 12
type input "719428"
click at [326, 139] on select "All Cabinets ACCOUNTS PAYABLE DEAD DEALS PARTS INVOICE RESERVES SERVICE CONTRAC…" at bounding box center [224, 139] width 212 height 10
select select "4413"
click at [118, 134] on select "All Cabinets ACCOUNTS PAYABLE DEAD DEALS PARTS INVOICE RESERVES SERVICE CONTRAC…" at bounding box center [224, 139] width 212 height 10
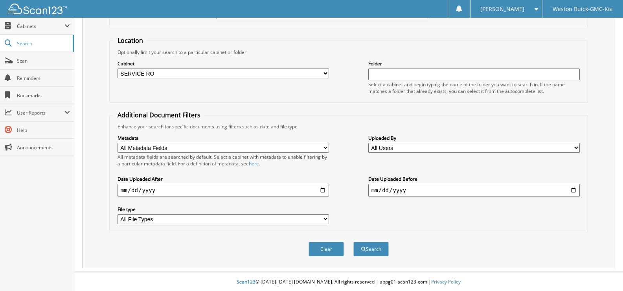
scroll to position [66, 0]
click at [370, 247] on button "Search" at bounding box center [370, 248] width 35 height 15
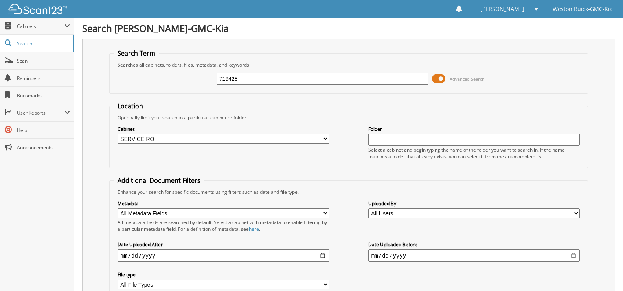
drag, startPoint x: 274, startPoint y: 81, endPoint x: 217, endPoint y: 91, distance: 58.8
click at [217, 91] on fieldset "Search Term Searches all cabinets, folders, files, metadata, and keywords 71942…" at bounding box center [348, 71] width 479 height 45
click at [241, 80] on input "719428" at bounding box center [323, 79] width 212 height 12
click at [244, 155] on div "Cabinet All Cabinets ACCOUNTS PAYABLE DEAD DEALS PARTS INVOICE RESERVES SERVICE…" at bounding box center [349, 142] width 470 height 43
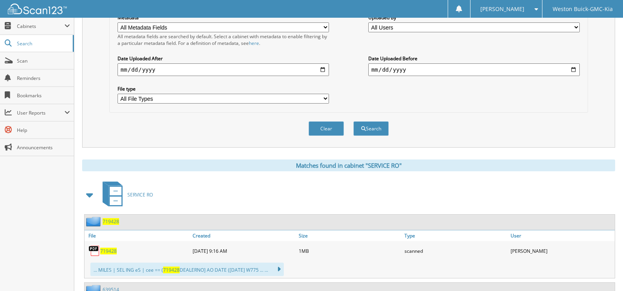
scroll to position [197, 0]
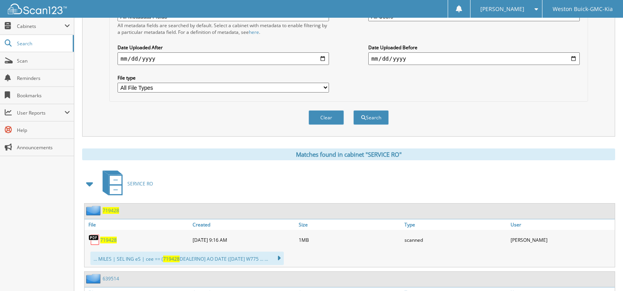
click at [109, 242] on span "719428" at bounding box center [108, 239] width 17 height 7
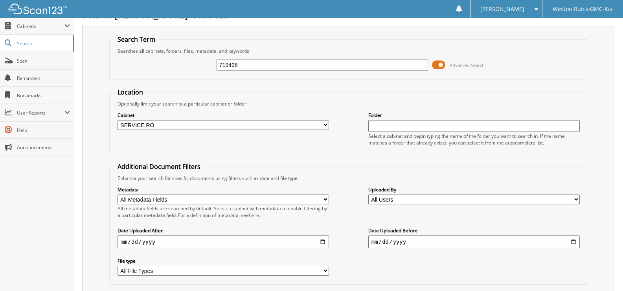
scroll to position [0, 0]
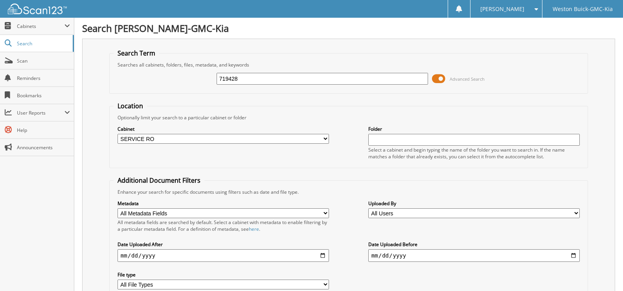
click at [287, 77] on input "719428" at bounding box center [323, 79] width 212 height 12
